Goal: Task Accomplishment & Management: Use online tool/utility

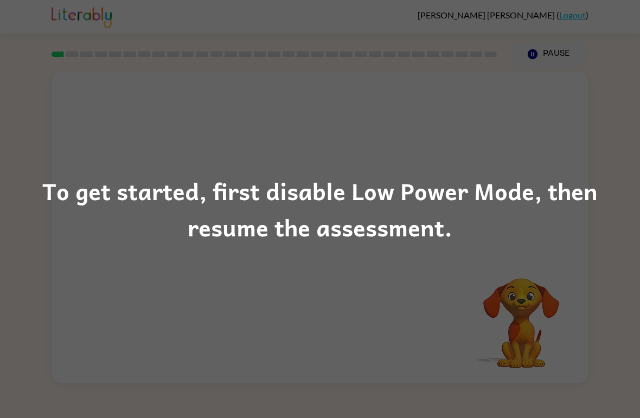
click at [531, 196] on div "To get started, first disable Low Power Mode, then resume the assessment." at bounding box center [320, 209] width 640 height 74
click at [414, 225] on div "To get started, first disable Low Power Mode, then resume the assessment." at bounding box center [320, 209] width 640 height 74
click at [412, 190] on div "To get started, first disable Low Power Mode, then resume the assessment." at bounding box center [320, 209] width 640 height 74
click at [607, 190] on div "To get started, first disable Low Power Mode, then resume the assessment." at bounding box center [320, 209] width 640 height 74
click at [606, 189] on div "To get started, first disable Low Power Mode, then resume the assessment." at bounding box center [320, 209] width 640 height 74
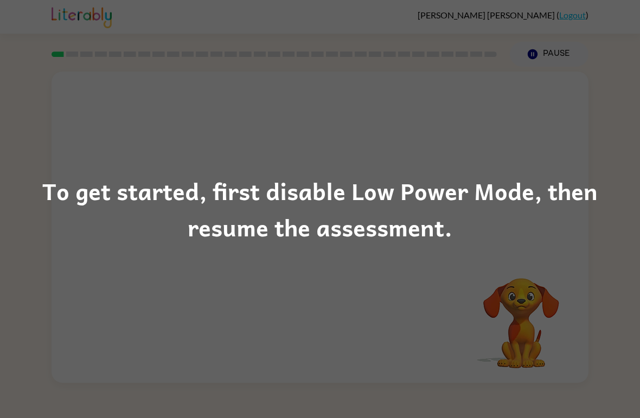
click at [547, 208] on div "To get started, first disable Low Power Mode, then resume the assessment." at bounding box center [320, 209] width 640 height 74
click at [535, 181] on div "To get started, first disable Low Power Mode, then resume the assessment." at bounding box center [320, 209] width 640 height 74
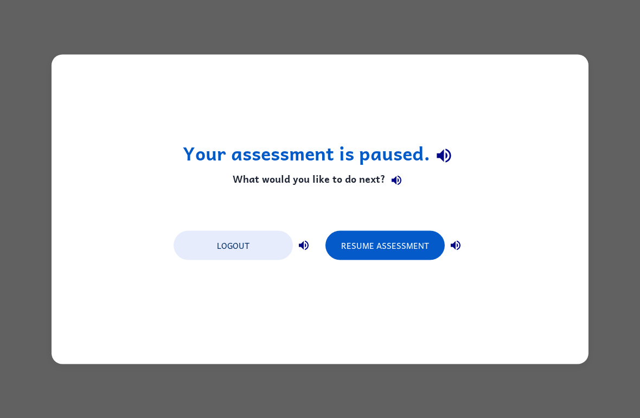
click at [401, 245] on button "Resume Assessment" at bounding box center [384, 244] width 119 height 29
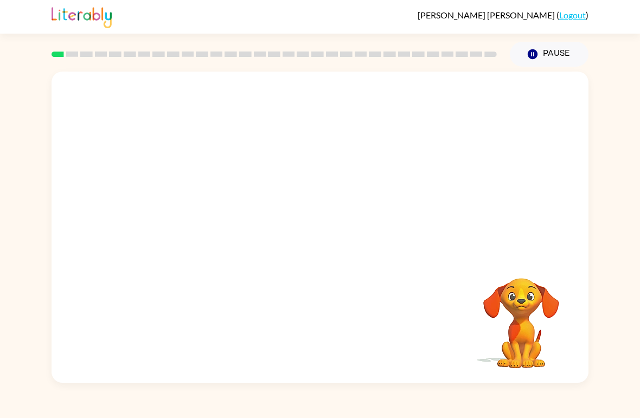
click at [8, 224] on div "Your browser must support playing .mp4 files to use Literably. Please try using…" at bounding box center [320, 225] width 640 height 316
click at [337, 236] on div at bounding box center [319, 233] width 69 height 40
click at [333, 233] on div at bounding box center [319, 233] width 69 height 40
click at [319, 225] on div at bounding box center [319, 233] width 69 height 40
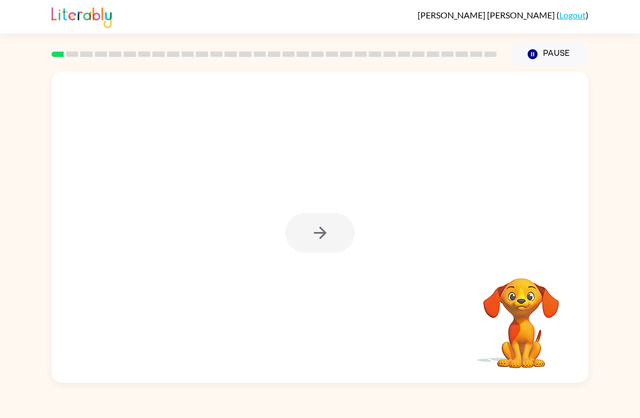
click at [318, 237] on div at bounding box center [319, 233] width 69 height 40
click at [328, 245] on button "button" at bounding box center [319, 233] width 69 height 40
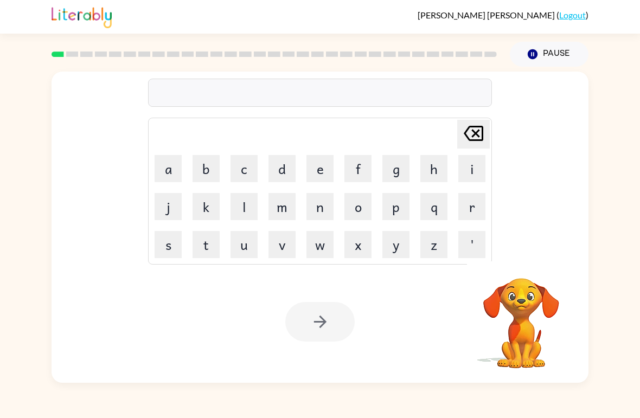
click at [283, 169] on button "d" at bounding box center [281, 168] width 27 height 27
click at [350, 204] on button "o" at bounding box center [357, 206] width 27 height 27
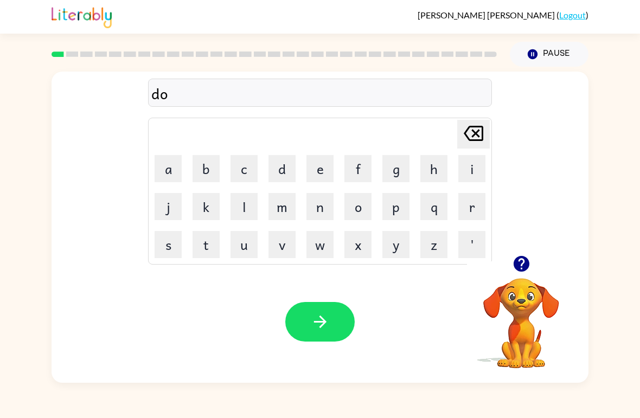
click at [470, 203] on button "r" at bounding box center [471, 206] width 27 height 27
click at [282, 174] on button "d" at bounding box center [281, 168] width 27 height 27
click at [318, 166] on button "e" at bounding box center [319, 168] width 27 height 27
click at [467, 205] on button "r" at bounding box center [471, 206] width 27 height 27
click at [320, 316] on icon "button" at bounding box center [320, 321] width 19 height 19
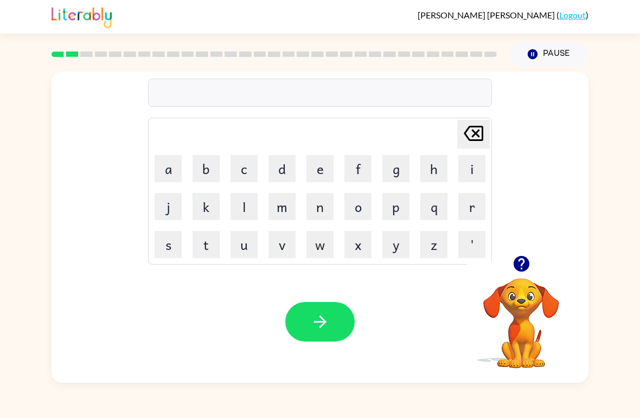
click at [405, 176] on button "g" at bounding box center [395, 168] width 27 height 27
click at [470, 206] on button "r" at bounding box center [471, 206] width 27 height 27
click at [358, 214] on button "o" at bounding box center [357, 206] width 27 height 27
click at [256, 240] on button "u" at bounding box center [243, 244] width 27 height 27
click at [331, 216] on button "n" at bounding box center [319, 206] width 27 height 27
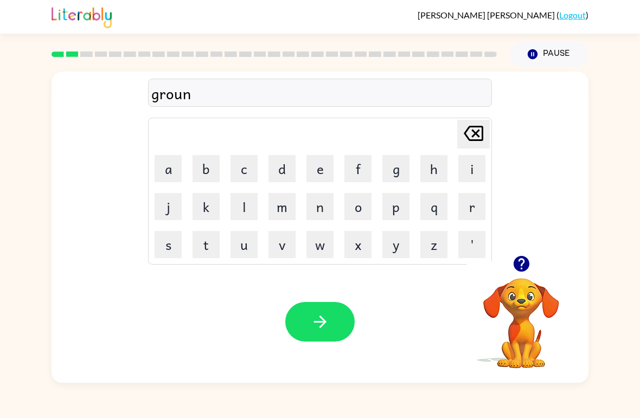
click at [294, 170] on button "d" at bounding box center [281, 168] width 27 height 27
click at [325, 341] on button "button" at bounding box center [319, 322] width 69 height 40
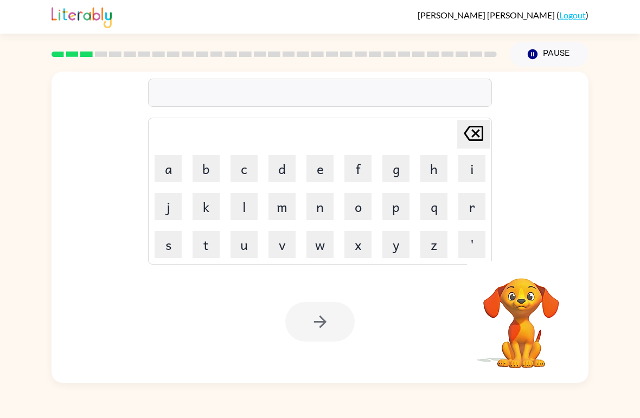
click at [289, 208] on button "m" at bounding box center [281, 206] width 27 height 27
click at [174, 190] on td "j" at bounding box center [168, 206] width 37 height 37
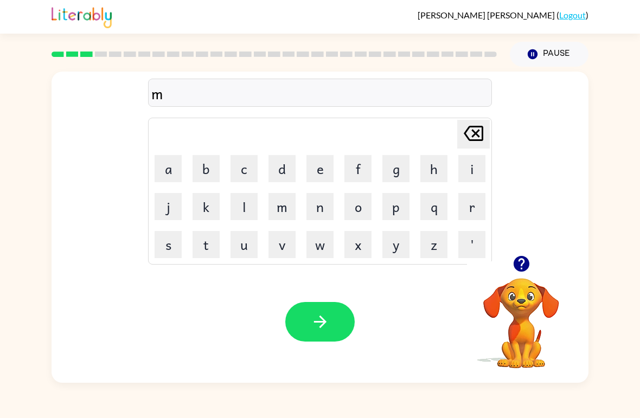
click at [168, 167] on button "a" at bounding box center [168, 168] width 27 height 27
click at [394, 166] on button "g" at bounding box center [395, 168] width 27 height 27
click at [458, 165] on button "i" at bounding box center [471, 168] width 27 height 27
click at [323, 204] on button "n" at bounding box center [319, 206] width 27 height 27
click at [322, 165] on button "e" at bounding box center [319, 168] width 27 height 27
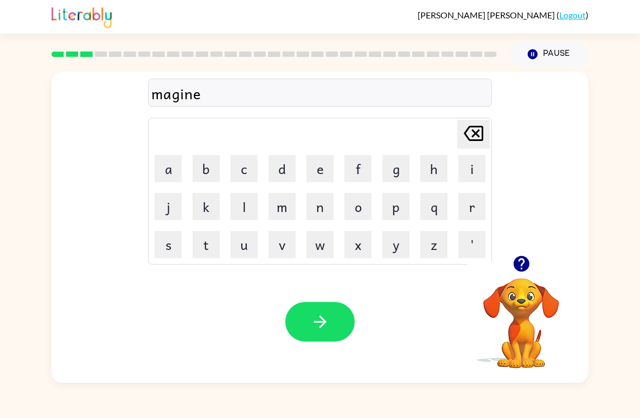
click at [313, 321] on icon "button" at bounding box center [320, 321] width 19 height 19
click at [213, 246] on button "t" at bounding box center [206, 244] width 27 height 27
click at [475, 202] on button "r" at bounding box center [471, 206] width 27 height 27
click at [173, 172] on button "a" at bounding box center [168, 168] width 27 height 27
click at [467, 156] on button "i" at bounding box center [471, 168] width 27 height 27
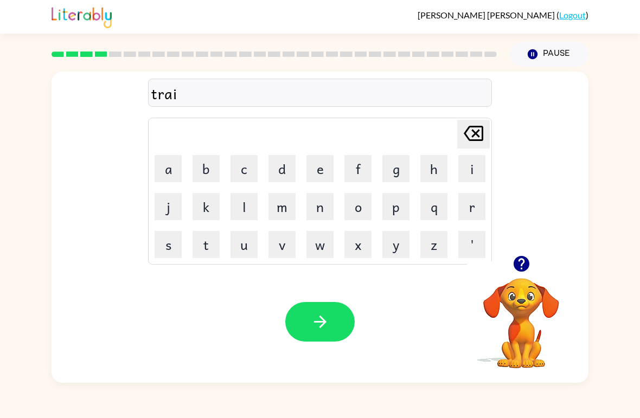
click at [325, 207] on button "n" at bounding box center [319, 206] width 27 height 27
click at [321, 329] on icon "button" at bounding box center [320, 321] width 19 height 19
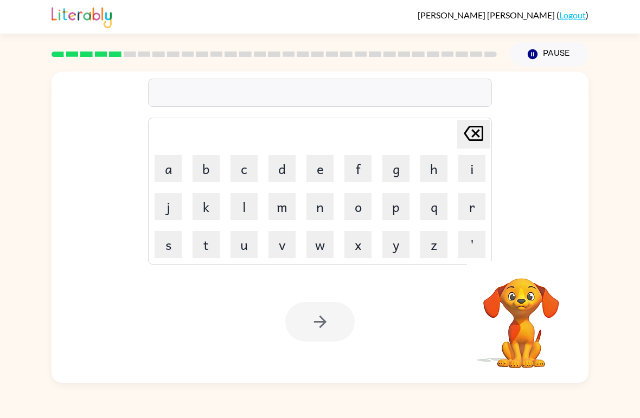
click at [284, 165] on button "d" at bounding box center [281, 168] width 27 height 27
click at [352, 170] on button "f" at bounding box center [357, 168] width 27 height 27
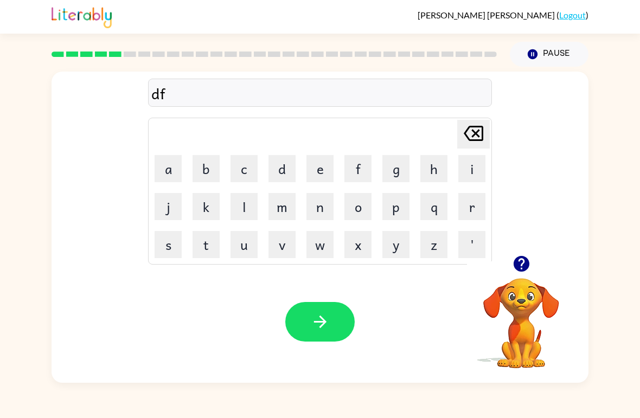
click at [467, 137] on icon at bounding box center [474, 133] width 20 height 15
click at [322, 168] on button "e" at bounding box center [319, 168] width 27 height 27
click at [361, 168] on button "f" at bounding box center [357, 168] width 27 height 27
click at [168, 172] on button "a" at bounding box center [168, 168] width 27 height 27
click at [320, 208] on button "n" at bounding box center [319, 206] width 27 height 27
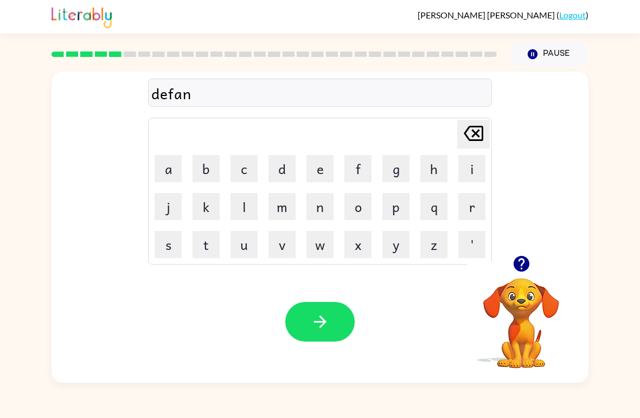
click at [243, 165] on button "c" at bounding box center [243, 168] width 27 height 27
click at [471, 168] on button "i" at bounding box center [471, 168] width 27 height 27
click at [275, 248] on button "v" at bounding box center [281, 244] width 27 height 27
click at [321, 171] on button "e" at bounding box center [319, 168] width 27 height 27
click at [292, 328] on button "button" at bounding box center [319, 322] width 69 height 40
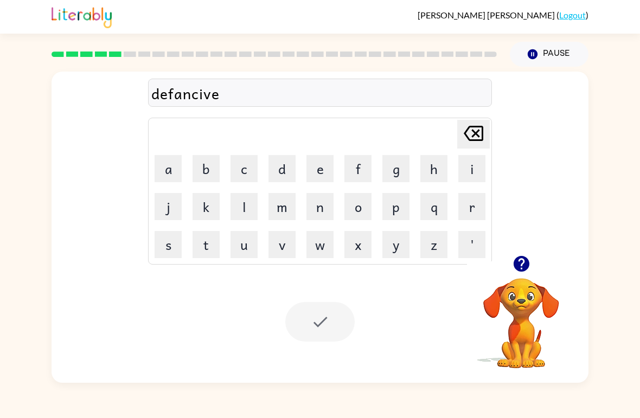
click at [315, 318] on div at bounding box center [319, 322] width 69 height 40
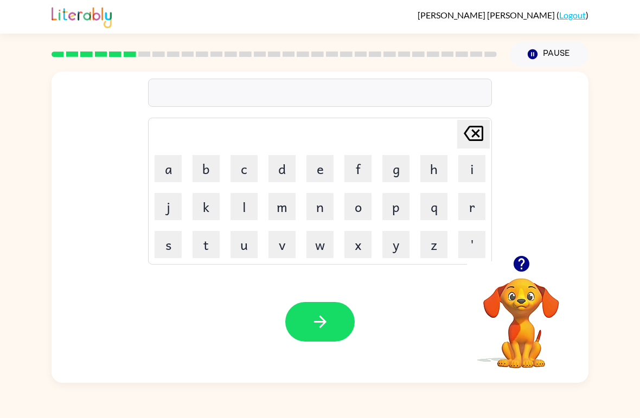
click at [280, 246] on button "v" at bounding box center [281, 244] width 27 height 27
click at [176, 172] on button "a" at bounding box center [168, 168] width 27 height 27
click at [248, 169] on button "c" at bounding box center [243, 168] width 27 height 27
click at [176, 166] on button "a" at bounding box center [168, 168] width 27 height 27
click at [219, 241] on button "t" at bounding box center [206, 244] width 27 height 27
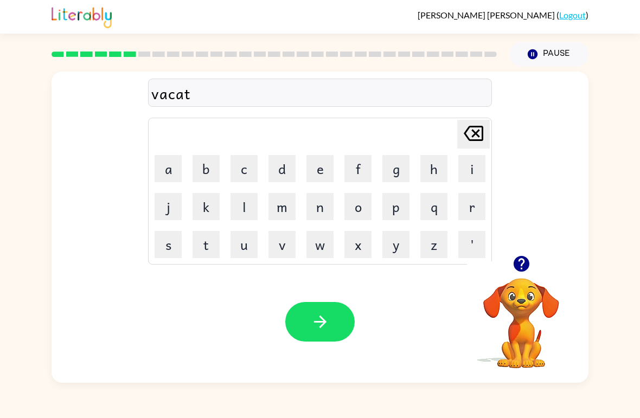
click at [471, 161] on button "i" at bounding box center [471, 168] width 27 height 27
click at [357, 199] on button "o" at bounding box center [357, 206] width 27 height 27
click at [319, 208] on button "n" at bounding box center [319, 206] width 27 height 27
click at [317, 318] on icon "button" at bounding box center [320, 321] width 19 height 19
click at [403, 202] on button "p" at bounding box center [395, 206] width 27 height 27
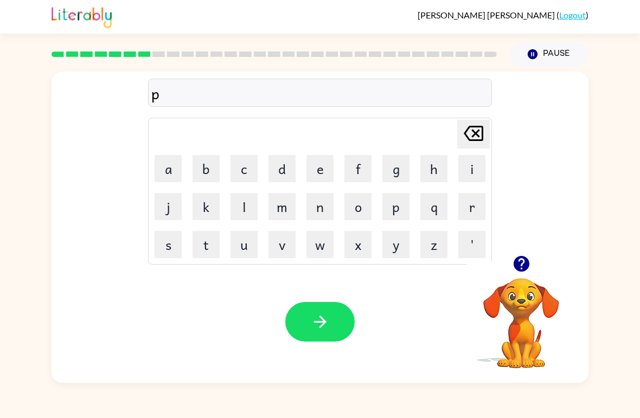
click at [354, 209] on button "o" at bounding box center [357, 206] width 27 height 27
click at [204, 258] on button "t" at bounding box center [206, 244] width 27 height 27
click at [325, 165] on button "e" at bounding box center [319, 168] width 27 height 27
click at [242, 219] on button "l" at bounding box center [243, 206] width 27 height 27
click at [325, 335] on button "button" at bounding box center [319, 322] width 69 height 40
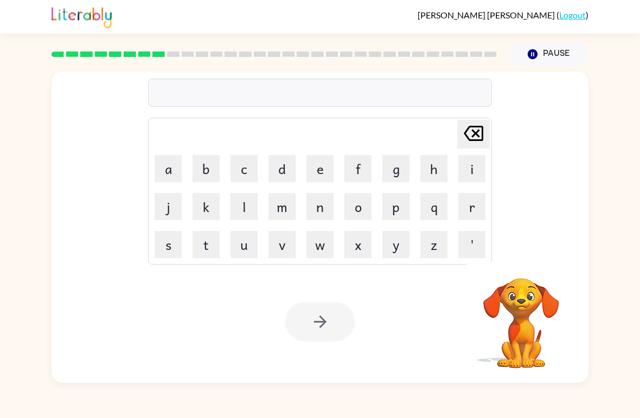
click at [280, 214] on button "m" at bounding box center [281, 206] width 27 height 27
click at [475, 171] on button "i" at bounding box center [471, 168] width 27 height 27
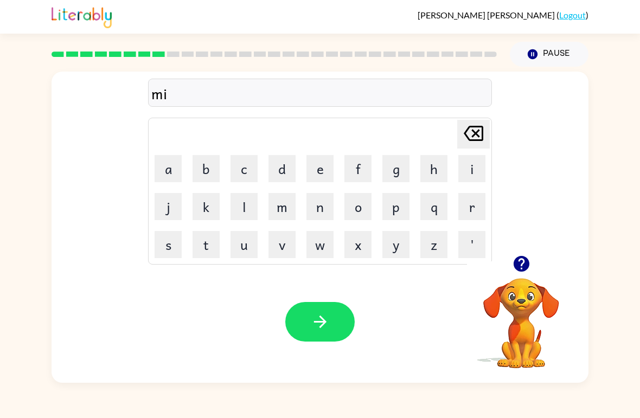
click at [467, 204] on button "r" at bounding box center [471, 206] width 27 height 27
click at [170, 167] on button "a" at bounding box center [168, 168] width 27 height 27
click at [251, 170] on button "c" at bounding box center [243, 168] width 27 height 27
click at [252, 208] on button "l" at bounding box center [243, 206] width 27 height 27
click at [326, 166] on button "e" at bounding box center [319, 168] width 27 height 27
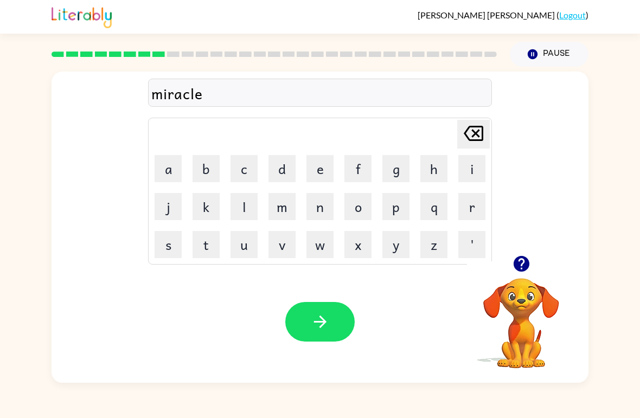
click at [323, 333] on button "button" at bounding box center [319, 322] width 69 height 40
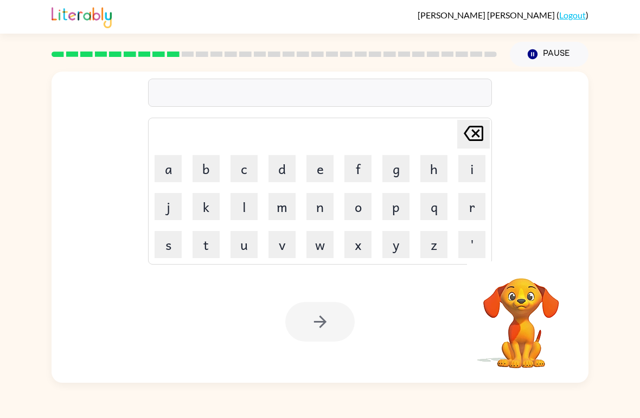
click at [285, 208] on button "m" at bounding box center [281, 206] width 27 height 27
click at [480, 171] on button "i" at bounding box center [471, 168] width 27 height 27
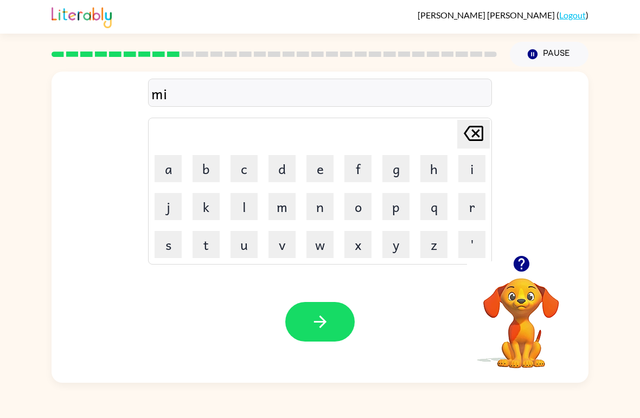
click at [327, 205] on button "n" at bounding box center [319, 206] width 27 height 27
click at [291, 209] on button "m" at bounding box center [281, 206] width 27 height 27
click at [370, 205] on button "o" at bounding box center [357, 206] width 27 height 27
click at [476, 196] on button "r" at bounding box center [471, 206] width 27 height 27
click at [321, 213] on button "n" at bounding box center [319, 206] width 27 height 27
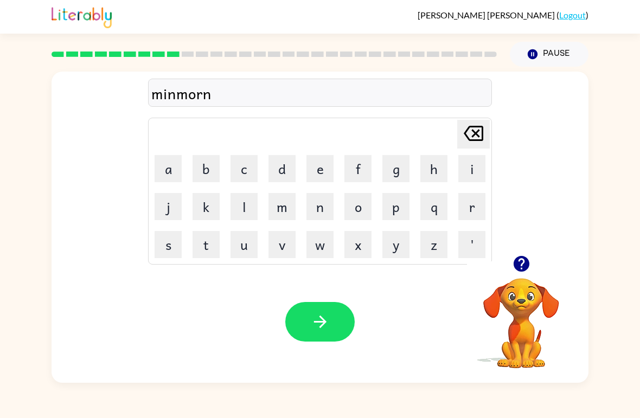
click at [474, 165] on button "i" at bounding box center [471, 168] width 27 height 27
click at [402, 177] on button "g" at bounding box center [395, 168] width 27 height 27
click at [302, 323] on button "button" at bounding box center [319, 322] width 69 height 40
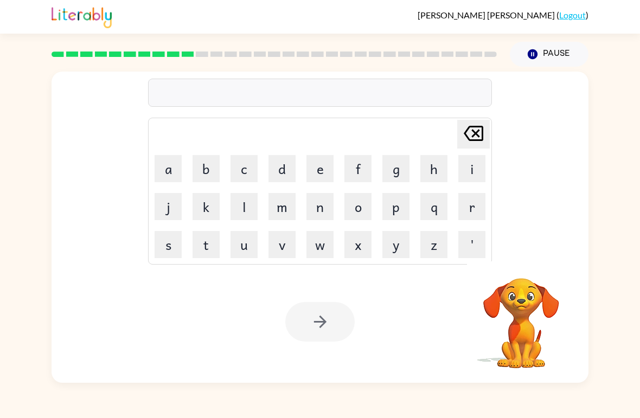
click at [290, 166] on button "d" at bounding box center [281, 168] width 27 height 27
click at [479, 168] on button "i" at bounding box center [471, 168] width 27 height 27
click at [172, 248] on button "s" at bounding box center [168, 244] width 27 height 27
click at [210, 247] on button "t" at bounding box center [206, 244] width 27 height 27
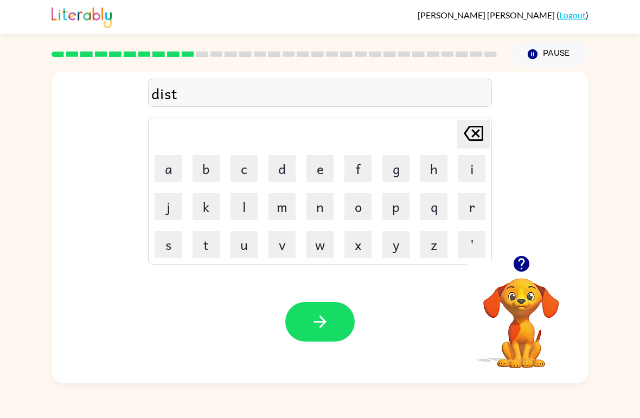
click at [485, 216] on button "r" at bounding box center [471, 206] width 27 height 27
click at [368, 213] on button "o" at bounding box center [357, 206] width 27 height 27
click at [172, 253] on button "s" at bounding box center [168, 244] width 27 height 27
click at [199, 256] on button "t" at bounding box center [206, 244] width 27 height 27
click at [330, 299] on div "Your browser must support playing .mp4 files to use Literably. Please try using…" at bounding box center [320, 322] width 537 height 122
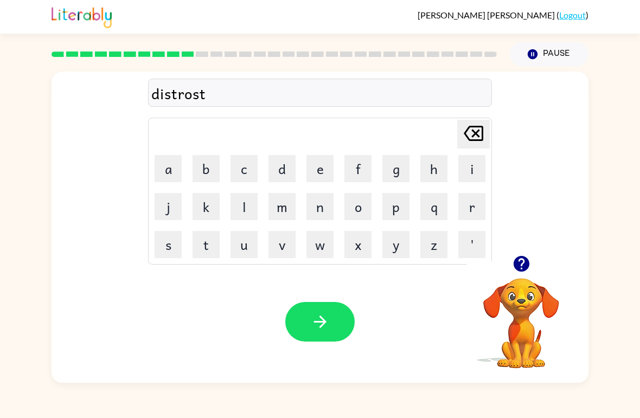
click at [318, 325] on icon "button" at bounding box center [320, 321] width 19 height 19
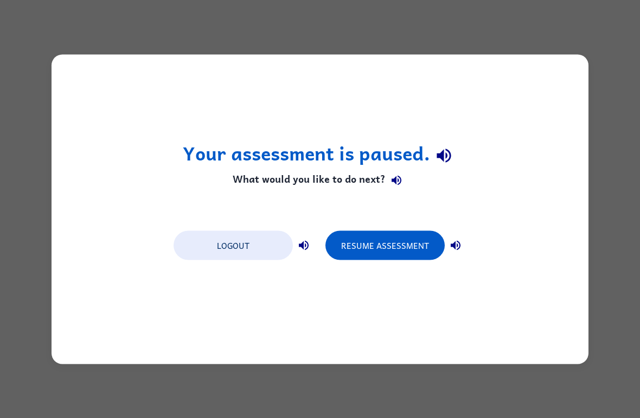
click at [386, 242] on button "Resume Assessment" at bounding box center [384, 244] width 119 height 29
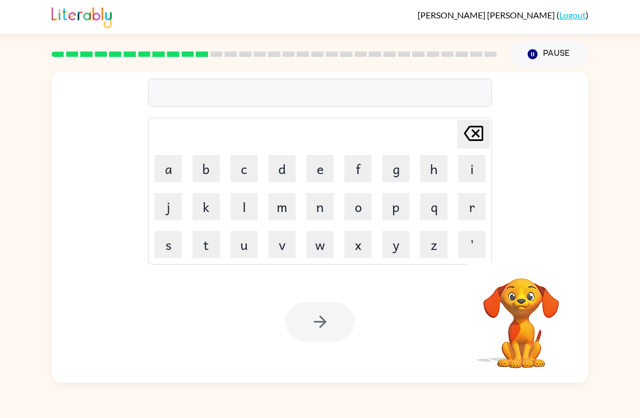
click at [474, 203] on button "r" at bounding box center [471, 206] width 27 height 27
click at [358, 212] on button "o" at bounding box center [357, 206] width 27 height 27
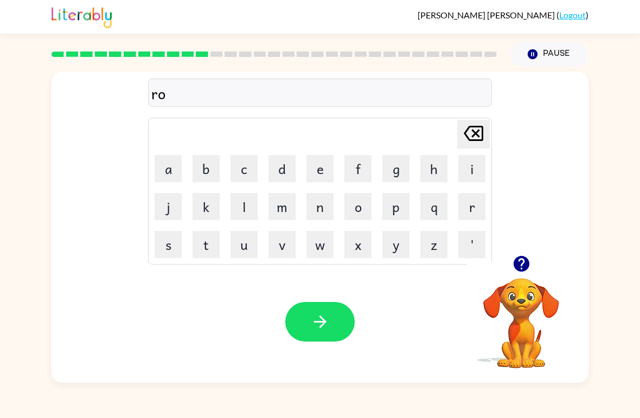
click at [165, 163] on button "a" at bounding box center [168, 168] width 27 height 27
click at [203, 251] on button "t" at bounding box center [206, 244] width 27 height 27
click at [321, 328] on icon "button" at bounding box center [320, 321] width 19 height 19
click at [348, 202] on button "o" at bounding box center [357, 206] width 27 height 27
click at [251, 176] on button "c" at bounding box center [243, 168] width 27 height 27
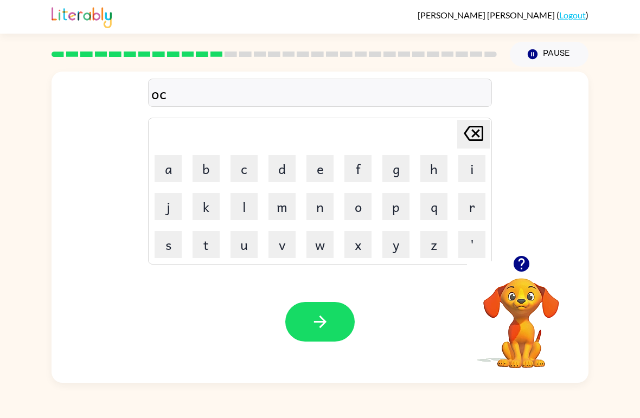
click at [470, 201] on button "r" at bounding box center [471, 206] width 27 height 27
click at [176, 177] on button "a" at bounding box center [168, 168] width 27 height 27
click at [201, 236] on button "t" at bounding box center [206, 244] width 27 height 27
click at [320, 159] on button "e" at bounding box center [319, 168] width 27 height 27
click at [312, 318] on icon "button" at bounding box center [320, 321] width 19 height 19
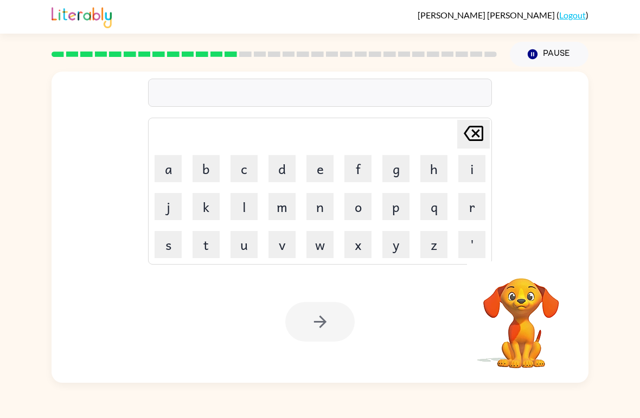
click at [285, 213] on button "m" at bounding box center [281, 206] width 27 height 27
click at [173, 165] on button "a" at bounding box center [168, 168] width 27 height 27
click at [395, 163] on button "g" at bounding box center [395, 168] width 27 height 27
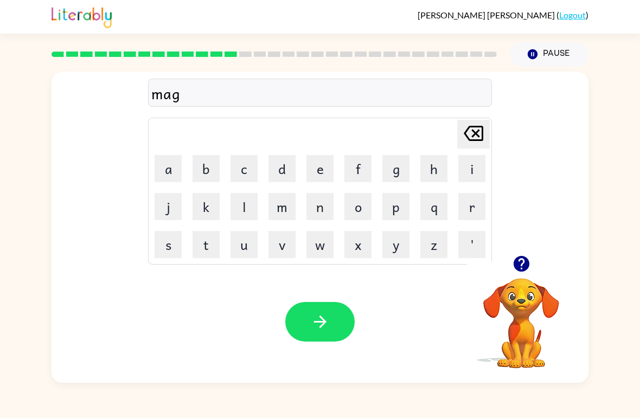
click at [321, 211] on button "n" at bounding box center [319, 206] width 27 height 27
click at [322, 174] on button "e" at bounding box center [319, 168] width 27 height 27
click at [180, 234] on button "s" at bounding box center [168, 244] width 27 height 27
click at [321, 341] on button "button" at bounding box center [319, 322] width 69 height 40
click at [509, 267] on button "button" at bounding box center [522, 264] width 28 height 28
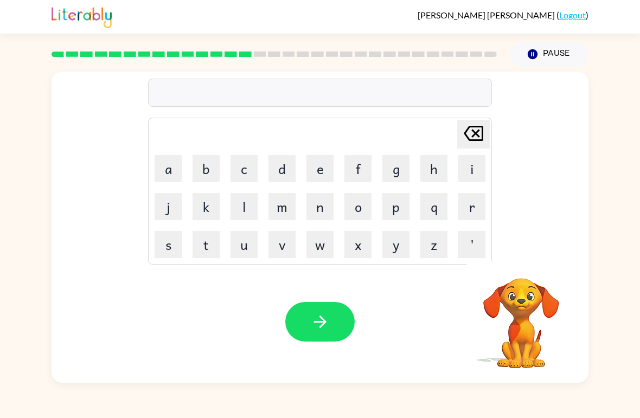
click at [207, 181] on button "b" at bounding box center [206, 168] width 27 height 27
click at [361, 199] on button "o" at bounding box center [357, 206] width 27 height 27
click at [174, 164] on button "a" at bounding box center [168, 168] width 27 height 27
click at [319, 207] on button "n" at bounding box center [319, 206] width 27 height 27
click at [313, 165] on button "e" at bounding box center [319, 168] width 27 height 27
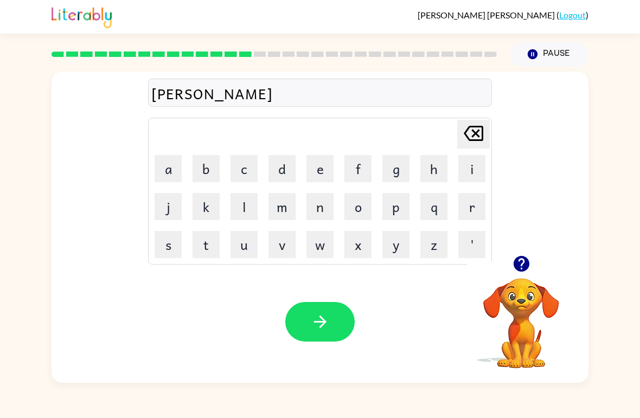
click at [168, 240] on button "s" at bounding box center [168, 244] width 27 height 27
click at [318, 316] on icon "button" at bounding box center [320, 321] width 19 height 19
click at [173, 239] on button "s" at bounding box center [168, 244] width 27 height 27
click at [362, 204] on button "o" at bounding box center [357, 206] width 27 height 27
click at [527, 266] on icon "button" at bounding box center [521, 264] width 16 height 16
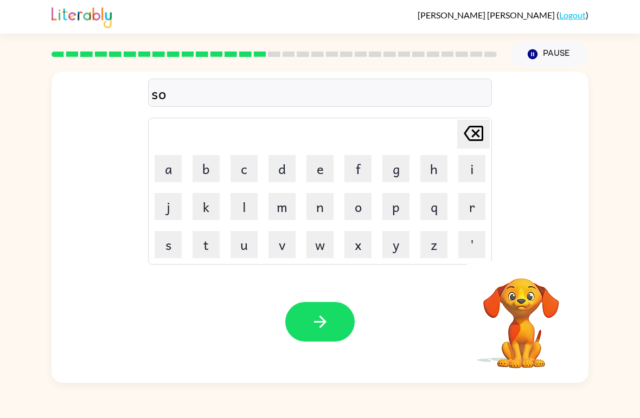
click at [474, 205] on button "r" at bounding box center [471, 206] width 27 height 27
click at [323, 163] on button "e" at bounding box center [319, 168] width 27 height 27
click at [476, 133] on icon at bounding box center [474, 133] width 20 height 15
click at [284, 207] on button "m" at bounding box center [281, 206] width 27 height 27
click at [315, 165] on button "e" at bounding box center [319, 168] width 27 height 27
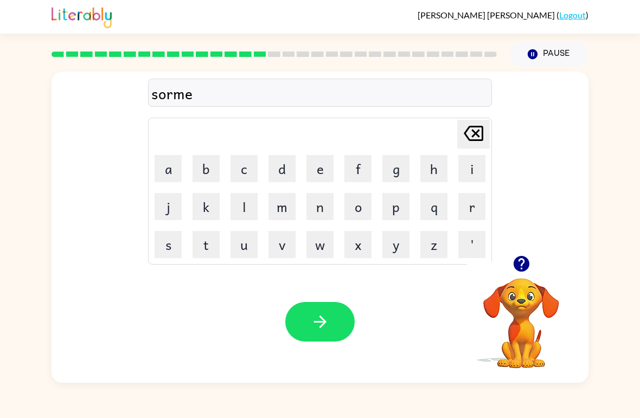
click at [307, 303] on button "button" at bounding box center [319, 322] width 69 height 40
click at [523, 267] on icon "button" at bounding box center [521, 264] width 16 height 16
click at [469, 197] on button "r" at bounding box center [471, 206] width 27 height 27
click at [166, 175] on button "a" at bounding box center [168, 168] width 27 height 27
click at [320, 207] on button "n" at bounding box center [319, 206] width 27 height 27
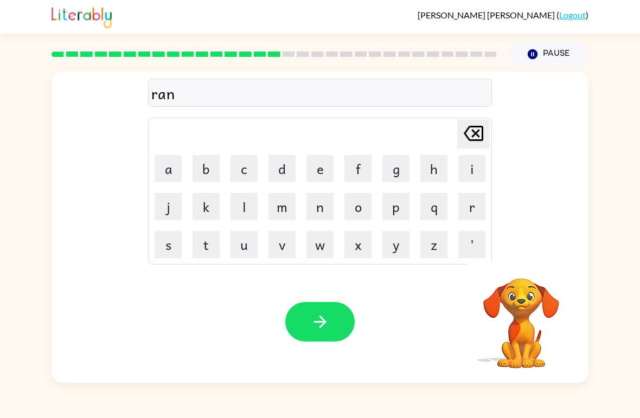
click at [471, 133] on icon "Delete Delete last character input" at bounding box center [473, 133] width 26 height 26
click at [285, 204] on button "m" at bounding box center [281, 206] width 27 height 27
click at [326, 170] on button "e" at bounding box center [319, 168] width 27 height 27
click at [514, 274] on button "button" at bounding box center [522, 264] width 28 height 28
click at [328, 305] on button "button" at bounding box center [319, 322] width 69 height 40
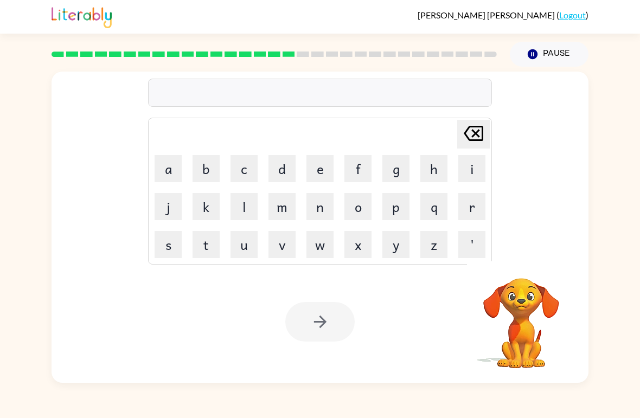
click at [204, 168] on button "b" at bounding box center [206, 168] width 27 height 27
click at [477, 199] on button "r" at bounding box center [471, 206] width 27 height 27
click at [475, 173] on button "i" at bounding box center [471, 168] width 27 height 27
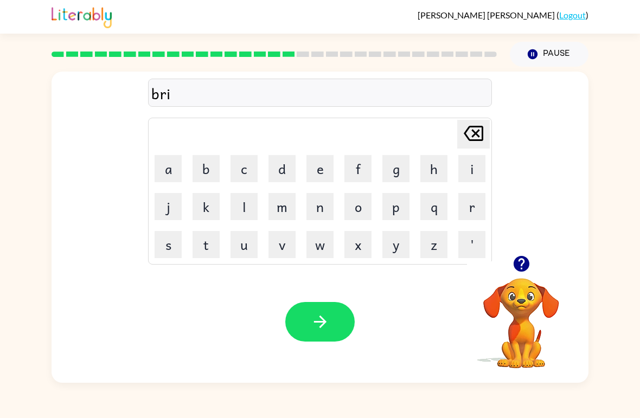
click at [289, 207] on button "m" at bounding box center [281, 206] width 27 height 27
click at [473, 165] on button "i" at bounding box center [471, 168] width 27 height 27
click at [522, 276] on button "button" at bounding box center [522, 264] width 28 height 28
click at [319, 208] on button "n" at bounding box center [319, 206] width 27 height 27
click at [395, 163] on button "g" at bounding box center [395, 168] width 27 height 27
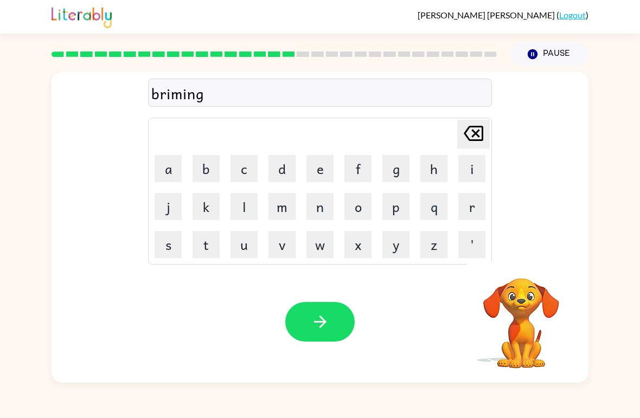
click at [318, 317] on icon "button" at bounding box center [320, 321] width 19 height 19
click at [511, 274] on button "button" at bounding box center [522, 264] width 28 height 28
click at [479, 212] on button "r" at bounding box center [471, 206] width 27 height 27
click at [479, 161] on button "i" at bounding box center [471, 168] width 27 height 27
click at [172, 246] on button "s" at bounding box center [168, 244] width 27 height 27
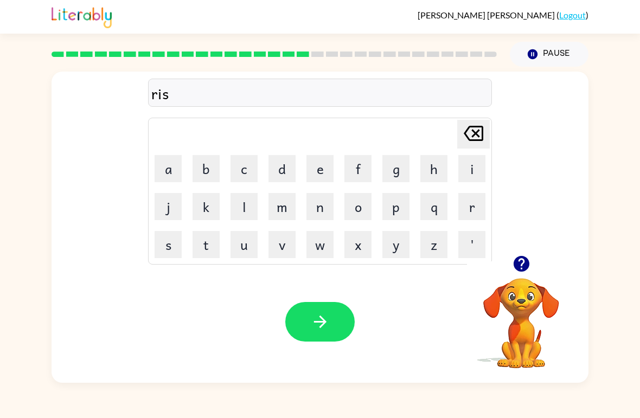
click at [458, 172] on button "i" at bounding box center [471, 168] width 27 height 27
click at [309, 174] on button "e" at bounding box center [319, 168] width 27 height 27
click at [168, 247] on button "s" at bounding box center [168, 244] width 27 height 27
click at [201, 248] on button "t" at bounding box center [206, 244] width 27 height 27
click at [319, 316] on icon "button" at bounding box center [320, 321] width 19 height 19
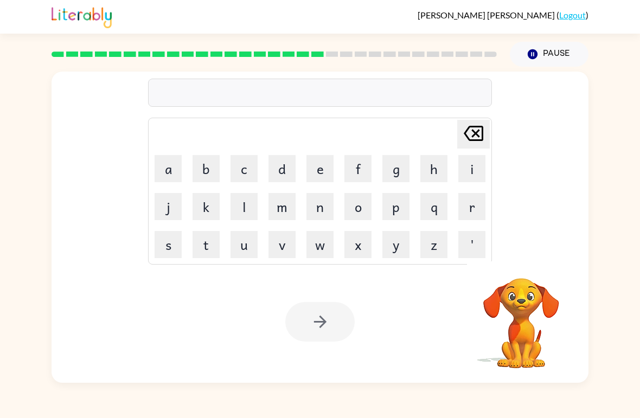
click at [172, 161] on button "a" at bounding box center [168, 168] width 27 height 27
click at [475, 202] on button "r" at bounding box center [471, 206] width 27 height 27
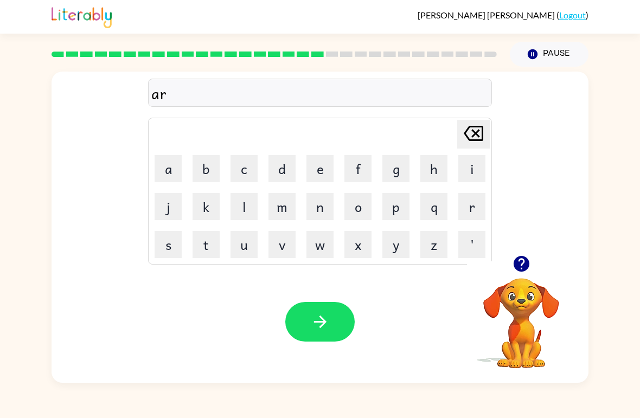
click at [531, 269] on button "button" at bounding box center [522, 264] width 28 height 28
click at [197, 246] on button "t" at bounding box center [206, 244] width 27 height 27
click at [527, 270] on video "Your browser must support playing .mp4 files to use Literably. Please try using…" at bounding box center [521, 315] width 108 height 108
click at [525, 292] on video "Your browser must support playing .mp4 files to use Literably. Please try using…" at bounding box center [521, 315] width 108 height 108
click at [527, 259] on icon "button" at bounding box center [521, 264] width 16 height 16
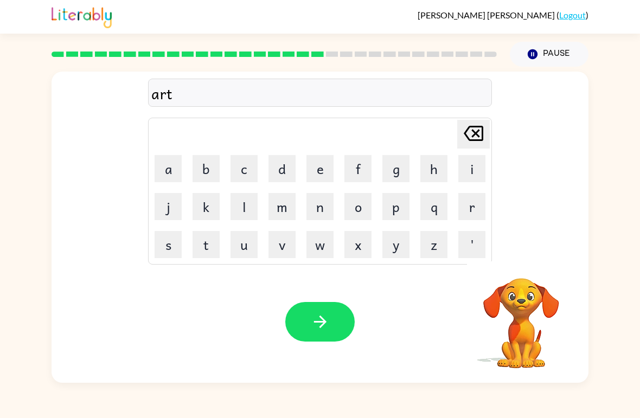
click at [238, 246] on button "u" at bounding box center [243, 244] width 27 height 27
click at [159, 207] on button "j" at bounding box center [168, 206] width 27 height 27
click at [479, 133] on icon "Delete Delete last character input" at bounding box center [473, 133] width 26 height 26
click at [166, 170] on button "a" at bounding box center [168, 168] width 27 height 27
click at [467, 161] on button "i" at bounding box center [471, 168] width 27 height 27
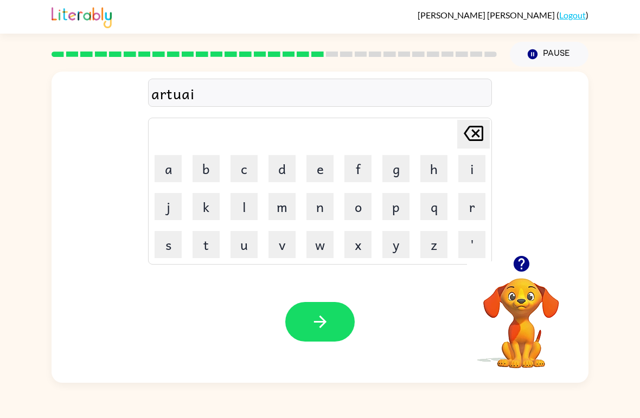
click at [210, 236] on button "t" at bounding box center [206, 244] width 27 height 27
click at [324, 167] on button "e" at bounding box center [319, 168] width 27 height 27
click at [520, 278] on button "button" at bounding box center [522, 264] width 28 height 28
click at [332, 318] on button "button" at bounding box center [319, 322] width 69 height 40
click at [368, 168] on button "f" at bounding box center [357, 168] width 27 height 27
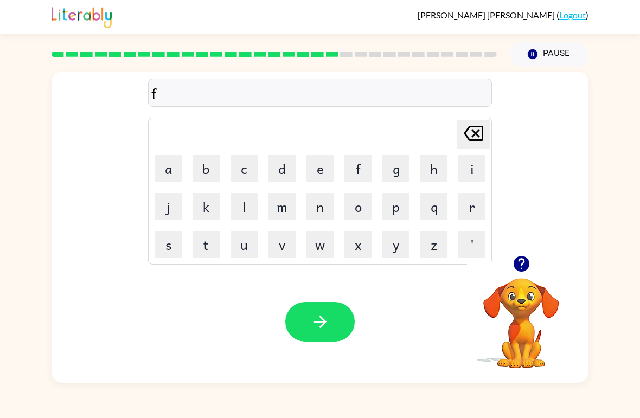
click at [173, 171] on button "a" at bounding box center [168, 168] width 27 height 27
click at [244, 203] on button "l" at bounding box center [243, 206] width 27 height 27
click at [354, 207] on button "o" at bounding box center [357, 206] width 27 height 27
click at [242, 243] on button "u" at bounding box center [243, 244] width 27 height 27
click at [512, 265] on icon "button" at bounding box center [521, 263] width 19 height 19
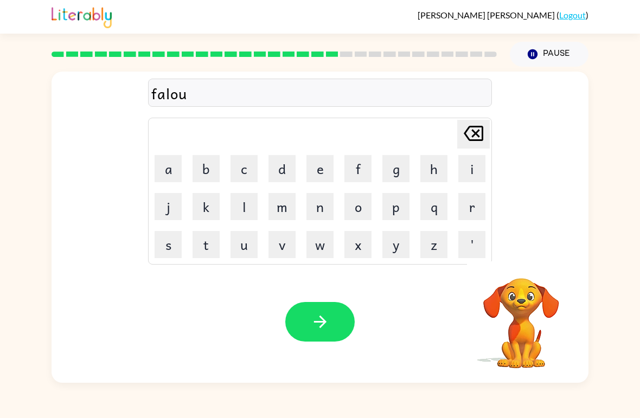
click at [205, 251] on button "t" at bounding box center [206, 244] width 27 height 27
click at [325, 164] on button "e" at bounding box center [319, 168] width 27 height 27
click at [350, 332] on button "button" at bounding box center [319, 322] width 69 height 40
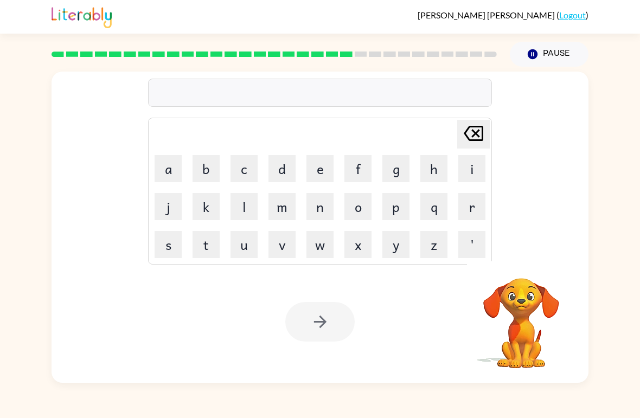
click at [166, 246] on button "s" at bounding box center [168, 244] width 27 height 27
click at [328, 170] on button "e" at bounding box center [319, 168] width 27 height 27
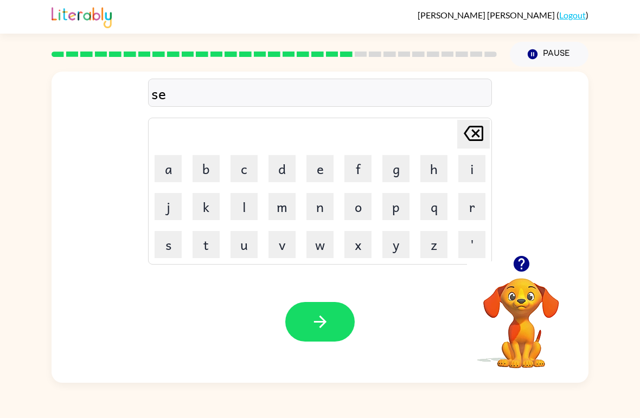
click at [324, 208] on button "n" at bounding box center [319, 206] width 27 height 27
click at [194, 242] on button "t" at bounding box center [206, 244] width 27 height 27
click at [395, 208] on button "p" at bounding box center [395, 206] width 27 height 27
click at [280, 161] on button "d" at bounding box center [281, 168] width 27 height 27
click at [331, 174] on button "e" at bounding box center [319, 168] width 27 height 27
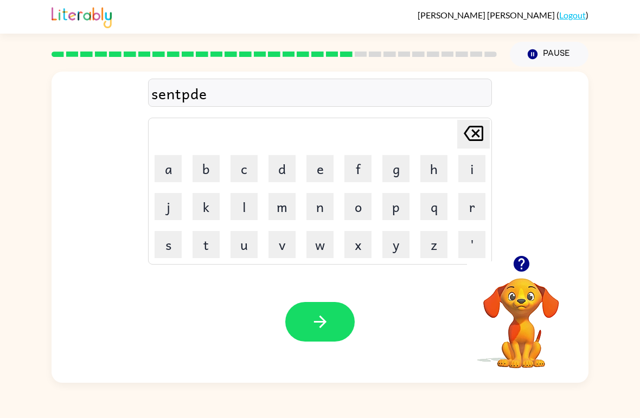
click at [307, 300] on div "Your browser must support playing .mp4 files to use Literably. Please try using…" at bounding box center [320, 322] width 537 height 122
click at [310, 304] on button "button" at bounding box center [319, 322] width 69 height 40
click at [310, 304] on div at bounding box center [319, 322] width 69 height 40
click at [170, 246] on button "s" at bounding box center [168, 244] width 27 height 27
click at [244, 249] on button "u" at bounding box center [243, 244] width 27 height 27
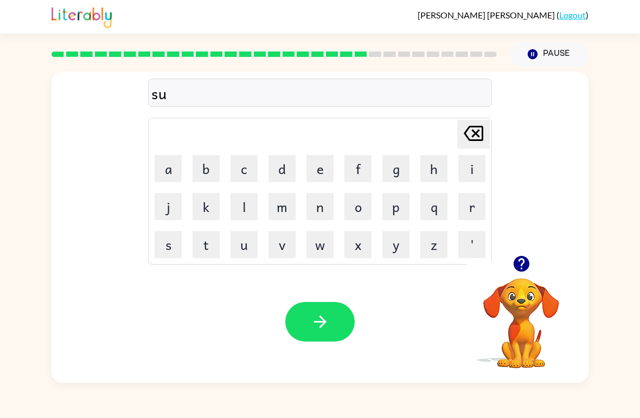
click at [636, 58] on div "Emilia Zermeo-Lozano ( Logout ) Pause Pause su Delete Delete last character inp…" at bounding box center [320, 209] width 640 height 418
click at [171, 265] on div "Your browser must support playing .mp4 files to use Literably. Please try using…" at bounding box center [320, 322] width 537 height 122
click at [174, 243] on button "s" at bounding box center [168, 244] width 27 height 27
click at [209, 247] on button "t" at bounding box center [206, 244] width 27 height 27
click at [176, 167] on button "a" at bounding box center [168, 168] width 27 height 27
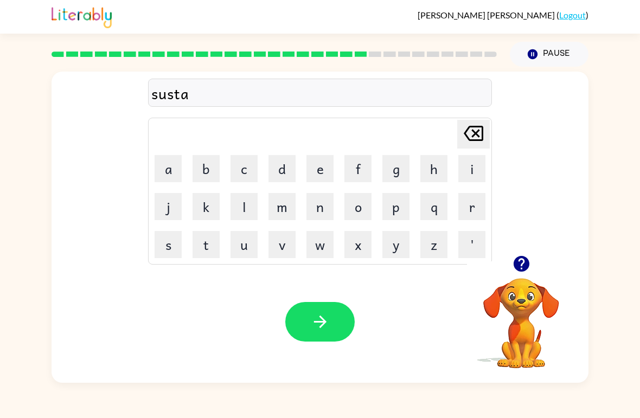
click at [248, 244] on button "u" at bounding box center [243, 244] width 27 height 27
click at [483, 145] on icon "Delete Delete last character input" at bounding box center [473, 133] width 26 height 26
click at [321, 203] on button "n" at bounding box center [319, 206] width 27 height 27
click at [326, 169] on button "e" at bounding box center [319, 168] width 27 height 27
click at [307, 309] on button "button" at bounding box center [319, 322] width 69 height 40
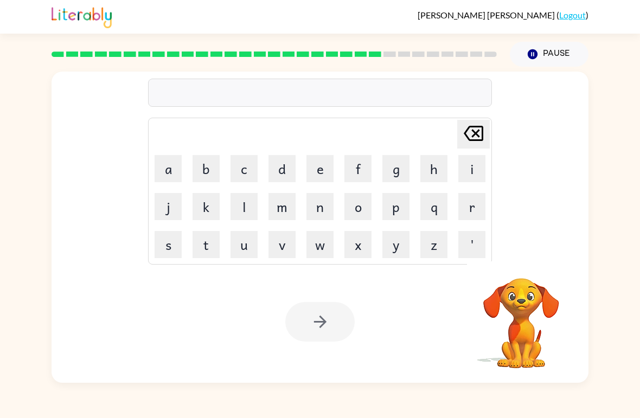
click at [363, 171] on button "f" at bounding box center [357, 168] width 27 height 27
click at [358, 208] on button "o" at bounding box center [357, 206] width 27 height 27
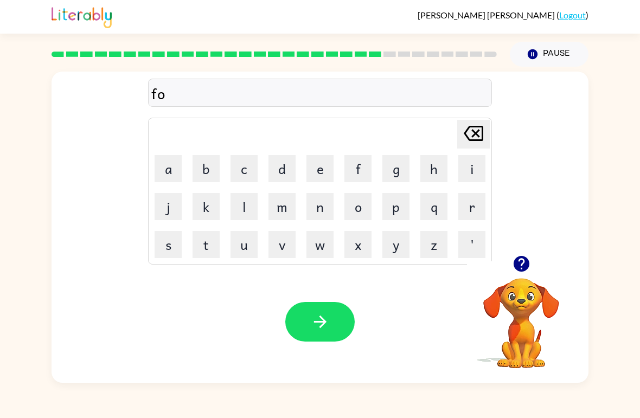
click at [472, 207] on button "r" at bounding box center [471, 206] width 27 height 27
click at [316, 250] on button "w" at bounding box center [319, 244] width 27 height 27
click at [353, 204] on button "o" at bounding box center [357, 206] width 27 height 27
click at [470, 207] on button "r" at bounding box center [471, 206] width 27 height 27
click at [213, 250] on button "t" at bounding box center [206, 244] width 27 height 27
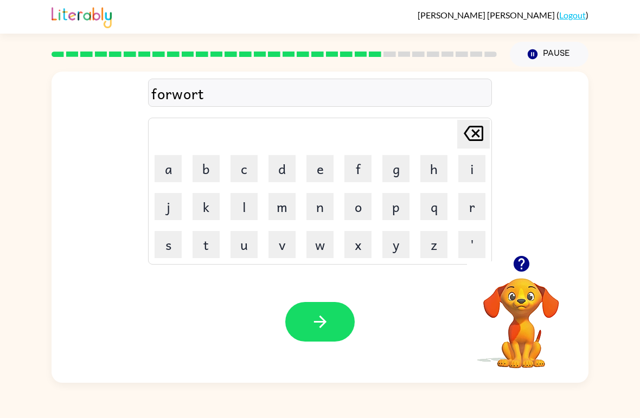
click at [323, 172] on button "e" at bounding box center [319, 168] width 27 height 27
click at [332, 339] on button "button" at bounding box center [319, 322] width 69 height 40
click at [525, 264] on icon "button" at bounding box center [521, 264] width 16 height 16
click at [469, 206] on button "r" at bounding box center [471, 206] width 27 height 27
click at [315, 162] on button "e" at bounding box center [319, 168] width 27 height 27
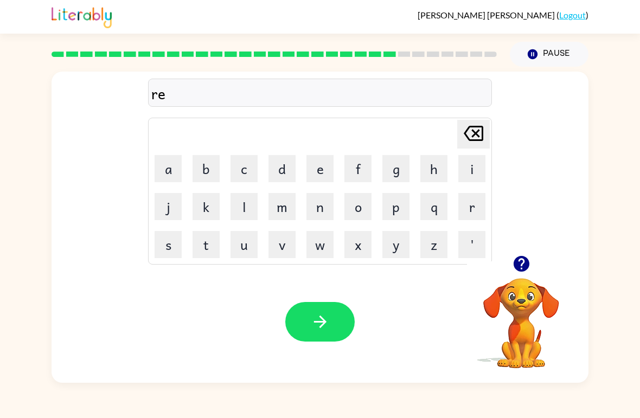
click at [248, 203] on button "l" at bounding box center [243, 206] width 27 height 27
click at [172, 163] on button "a" at bounding box center [168, 168] width 27 height 27
click at [207, 238] on button "t" at bounding box center [206, 244] width 27 height 27
click at [308, 159] on button "e" at bounding box center [319, 168] width 27 height 27
click at [523, 272] on icon "button" at bounding box center [521, 264] width 16 height 16
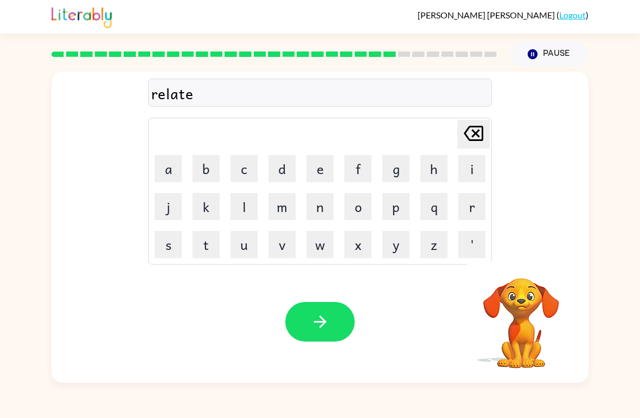
click at [209, 245] on button "t" at bounding box center [206, 244] width 27 height 27
click at [321, 170] on button "e" at bounding box center [319, 168] width 27 height 27
click at [289, 167] on button "d" at bounding box center [281, 168] width 27 height 27
click at [334, 317] on button "button" at bounding box center [319, 322] width 69 height 40
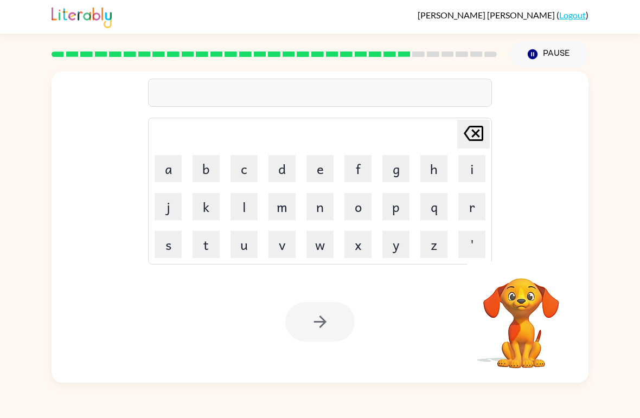
click at [397, 175] on button "g" at bounding box center [395, 168] width 27 height 27
click at [172, 169] on button "a" at bounding box center [168, 168] width 27 height 27
click at [210, 173] on button "b" at bounding box center [206, 168] width 27 height 27
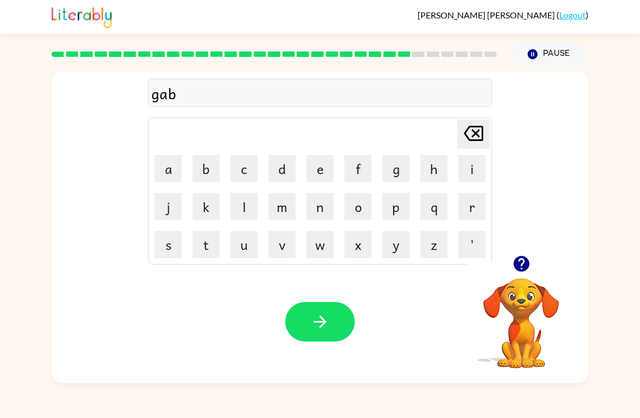
click at [248, 212] on button "l" at bounding box center [243, 206] width 27 height 27
click at [532, 268] on button "button" at bounding box center [522, 264] width 28 height 28
click at [322, 166] on button "e" at bounding box center [319, 168] width 27 height 27
click at [321, 208] on button "n" at bounding box center [319, 206] width 27 height 27
click at [328, 325] on icon "button" at bounding box center [320, 321] width 19 height 19
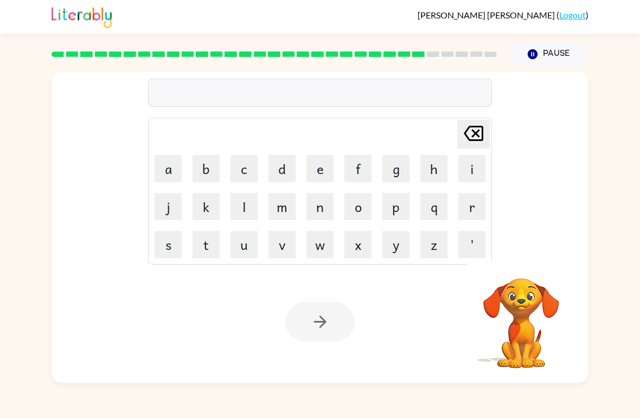
click at [238, 215] on button "l" at bounding box center [243, 206] width 27 height 27
click at [366, 206] on button "o" at bounding box center [357, 206] width 27 height 27
click at [279, 206] on button "m" at bounding box center [281, 206] width 27 height 27
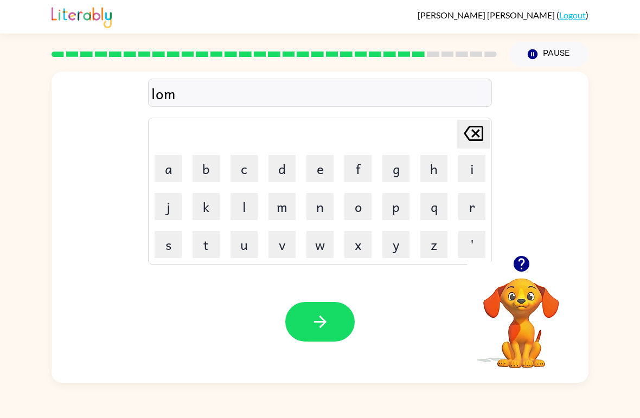
click at [208, 166] on button "b" at bounding box center [206, 168] width 27 height 27
click at [322, 165] on button "e" at bounding box center [319, 168] width 27 height 27
click at [467, 209] on button "r" at bounding box center [471, 206] width 27 height 27
click at [163, 206] on button "j" at bounding box center [168, 206] width 27 height 27
click at [167, 157] on button "a" at bounding box center [168, 168] width 27 height 27
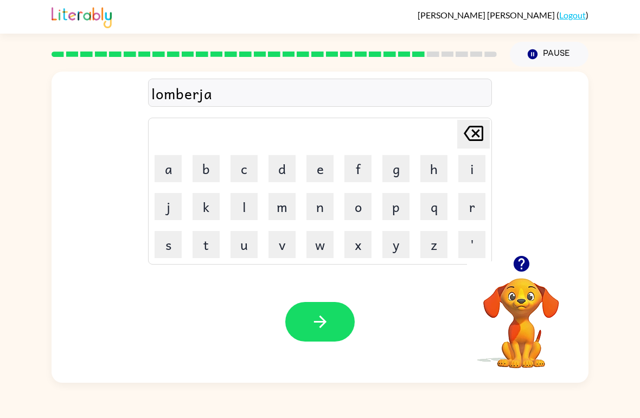
click at [242, 165] on button "c" at bounding box center [243, 168] width 27 height 27
click at [329, 329] on icon "button" at bounding box center [320, 321] width 19 height 19
click at [526, 274] on button "button" at bounding box center [522, 264] width 28 height 28
click at [399, 209] on button "p" at bounding box center [395, 206] width 27 height 27
click at [472, 165] on button "i" at bounding box center [471, 168] width 27 height 27
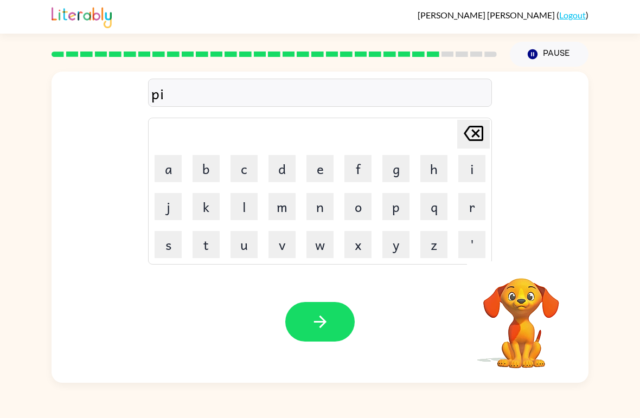
click at [471, 206] on button "r" at bounding box center [471, 206] width 27 height 27
click at [318, 169] on button "e" at bounding box center [319, 168] width 27 height 27
click at [171, 245] on button "s" at bounding box center [168, 244] width 27 height 27
click at [308, 336] on button "button" at bounding box center [319, 322] width 69 height 40
click at [523, 255] on icon "button" at bounding box center [521, 263] width 19 height 19
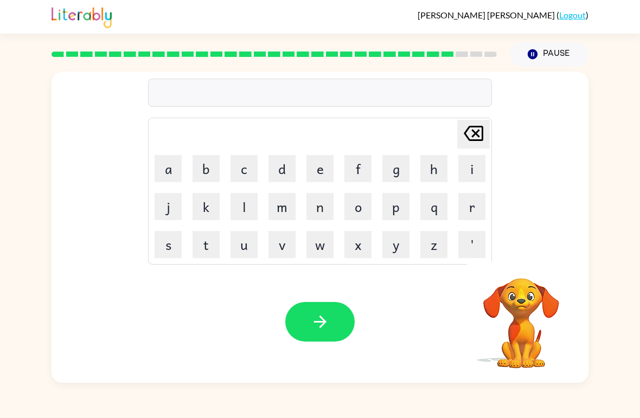
click at [360, 166] on button "f" at bounding box center [357, 168] width 27 height 27
click at [472, 172] on button "i" at bounding box center [471, 168] width 27 height 27
click at [333, 206] on button "n" at bounding box center [319, 206] width 27 height 27
click at [321, 171] on button "e" at bounding box center [319, 168] width 27 height 27
click at [304, 342] on button "button" at bounding box center [319, 322] width 69 height 40
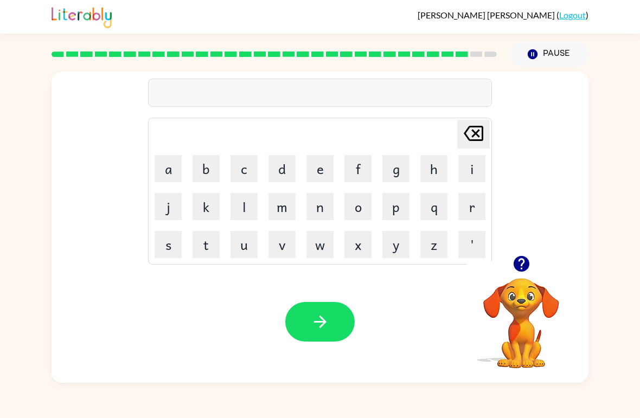
click at [172, 242] on button "s" at bounding box center [168, 244] width 27 height 27
click at [467, 171] on button "i" at bounding box center [471, 168] width 27 height 27
click at [251, 200] on button "l" at bounding box center [243, 206] width 27 height 27
click at [283, 164] on button "d" at bounding box center [281, 168] width 27 height 27
click at [324, 166] on button "e" at bounding box center [319, 168] width 27 height 27
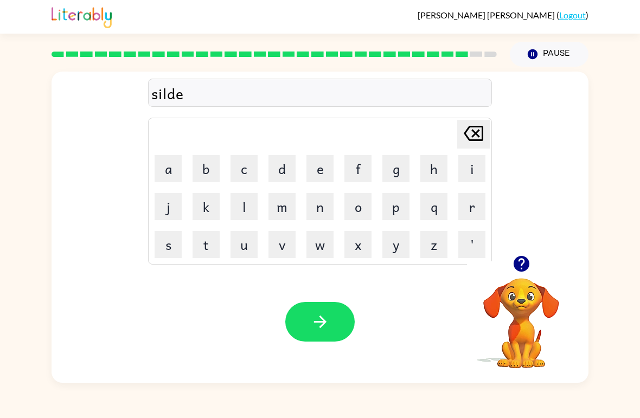
click at [320, 241] on button "w" at bounding box center [319, 244] width 27 height 27
click at [178, 167] on button "a" at bounding box center [168, 168] width 27 height 27
click at [469, 202] on button "r" at bounding box center [471, 206] width 27 height 27
click at [328, 171] on button "e" at bounding box center [319, 168] width 27 height 27
click at [525, 275] on button "button" at bounding box center [522, 264] width 28 height 28
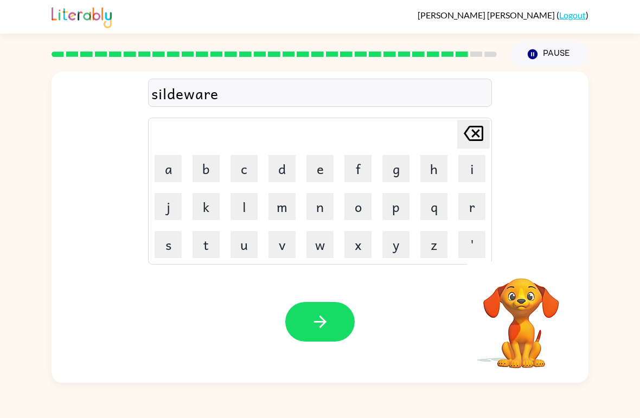
click at [329, 307] on button "button" at bounding box center [319, 322] width 69 height 40
click at [508, 268] on button "button" at bounding box center [522, 264] width 28 height 28
click at [171, 171] on button "a" at bounding box center [168, 168] width 27 height 27
click at [328, 209] on button "n" at bounding box center [319, 206] width 27 height 27
click at [166, 168] on button "a" at bounding box center [168, 168] width 27 height 27
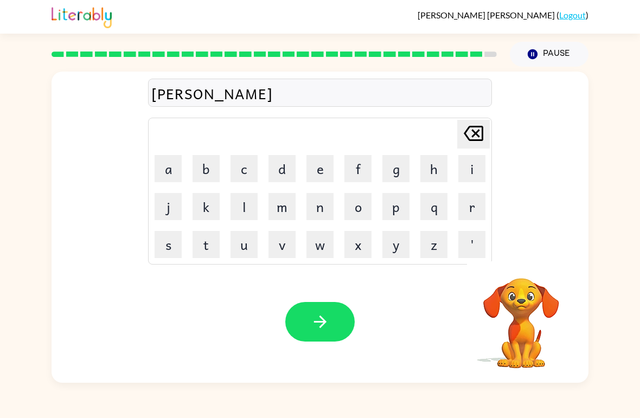
click at [361, 176] on button "f" at bounding box center [357, 168] width 27 height 27
click at [459, 201] on button "r" at bounding box center [471, 206] width 27 height 27
click at [162, 172] on button "a" at bounding box center [168, 168] width 27 height 27
click at [290, 168] on button "d" at bounding box center [281, 168] width 27 height 27
click at [321, 170] on button "e" at bounding box center [319, 168] width 27 height 27
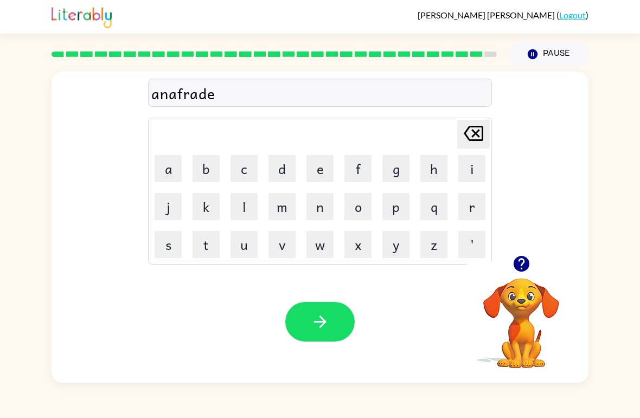
click at [331, 331] on button "button" at bounding box center [319, 322] width 69 height 40
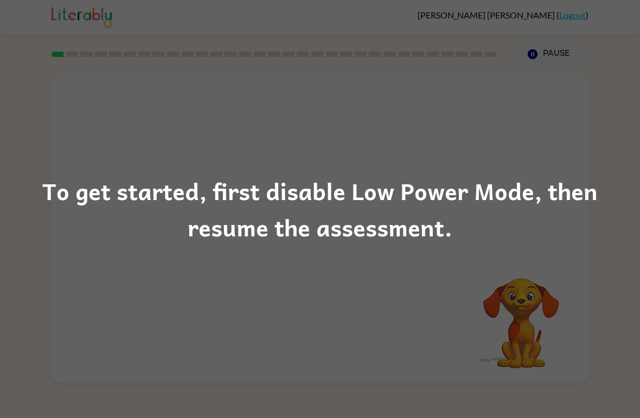
click at [382, 143] on div "To get started, first disable Low Power Mode, then resume the assessment." at bounding box center [320, 209] width 640 height 418
click at [386, 198] on div "To get started, first disable Low Power Mode, then resume the assessment." at bounding box center [320, 209] width 640 height 74
click at [434, 181] on div "To get started, first disable Low Power Mode, then resume the assessment." at bounding box center [320, 209] width 640 height 74
click at [502, 321] on div "To get started, first disable Low Power Mode, then resume the assessment." at bounding box center [320, 209] width 640 height 418
click at [287, 341] on div "To get started, first disable Low Power Mode, then resume the assessment." at bounding box center [320, 209] width 640 height 418
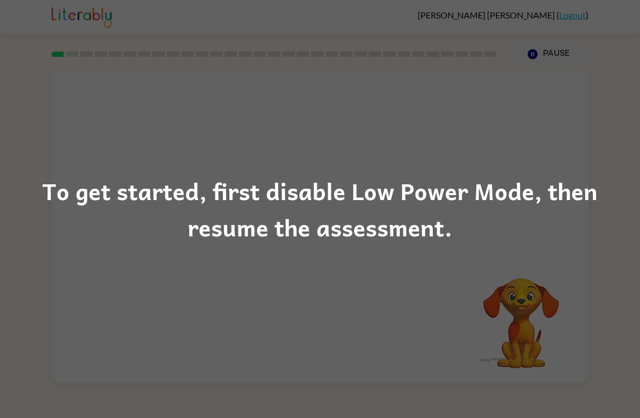
click at [287, 341] on div "To get started, first disable Low Power Mode, then resume the assessment." at bounding box center [320, 209] width 640 height 418
click at [427, 315] on div "To get started, first disable Low Power Mode, then resume the assessment." at bounding box center [320, 209] width 640 height 418
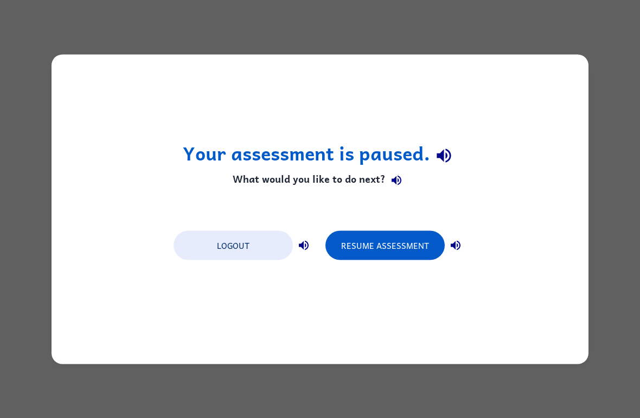
click at [400, 249] on button "Resume Assessment" at bounding box center [384, 244] width 119 height 29
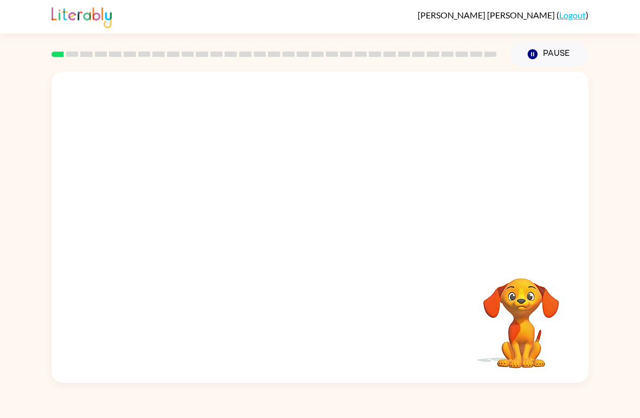
click at [18, 44] on div "[PERSON_NAME] ( Logout ) Pause Pause Your browser must support playing .mp4 fil…" at bounding box center [320, 209] width 640 height 418
click at [624, 127] on div "Your browser must support playing .mp4 files to use Literably. Please try using…" at bounding box center [320, 225] width 640 height 316
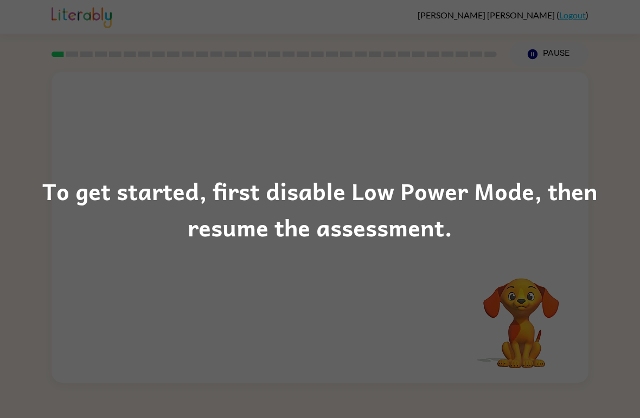
click at [117, 99] on div "To get started, first disable Low Power Mode, then resume the assessment." at bounding box center [320, 209] width 640 height 418
click at [55, 154] on div "To get started, first disable Low Power Mode, then resume the assessment." at bounding box center [320, 209] width 640 height 418
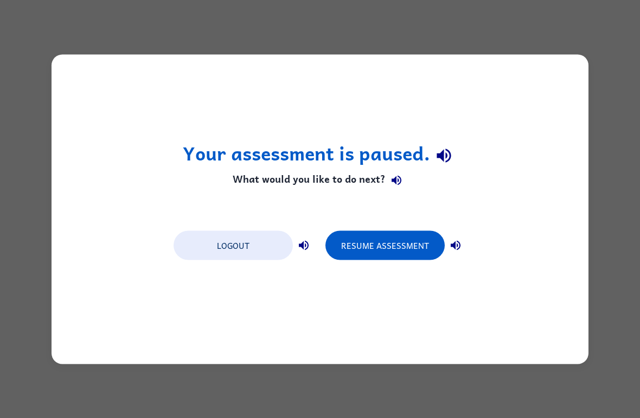
click at [403, 242] on button "Resume Assessment" at bounding box center [384, 244] width 119 height 29
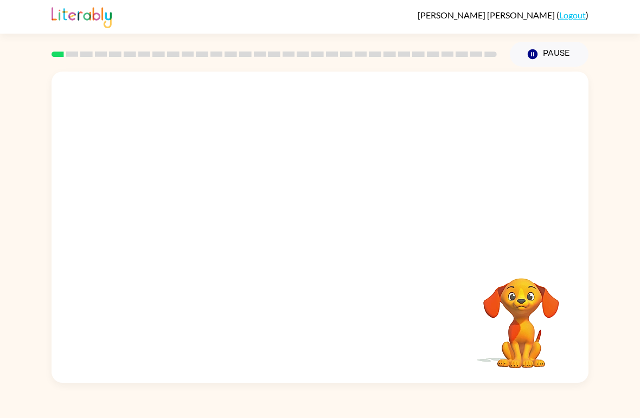
click at [353, 207] on video "Your browser must support playing .mp4 files to use Literably. Please try using…" at bounding box center [320, 164] width 537 height 184
click at [348, 210] on video "Your browser must support playing .mp4 files to use Literably. Please try using…" at bounding box center [320, 164] width 537 height 184
click at [341, 207] on video "Your browser must support playing .mp4 files to use Literably. Please try using…" at bounding box center [320, 164] width 537 height 184
click at [345, 202] on video "Your browser must support playing .mp4 files to use Literably. Please try using…" at bounding box center [320, 164] width 537 height 184
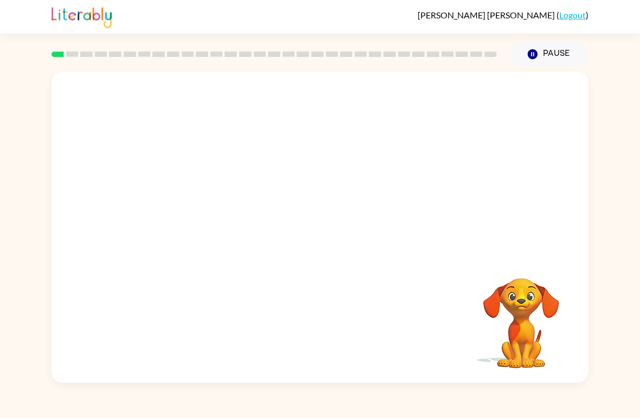
click at [344, 201] on video "Your browser must support playing .mp4 files to use Literably. Please try using…" at bounding box center [320, 164] width 537 height 184
click at [470, 98] on video "Your browser must support playing .mp4 files to use Literably. Please try using…" at bounding box center [320, 164] width 537 height 184
click at [469, 100] on video "Your browser must support playing .mp4 files to use Literably. Please try using…" at bounding box center [320, 164] width 537 height 184
click at [468, 113] on video "Your browser must support playing .mp4 files to use Literably. Please try using…" at bounding box center [320, 164] width 537 height 184
click at [329, 248] on div at bounding box center [319, 233] width 69 height 40
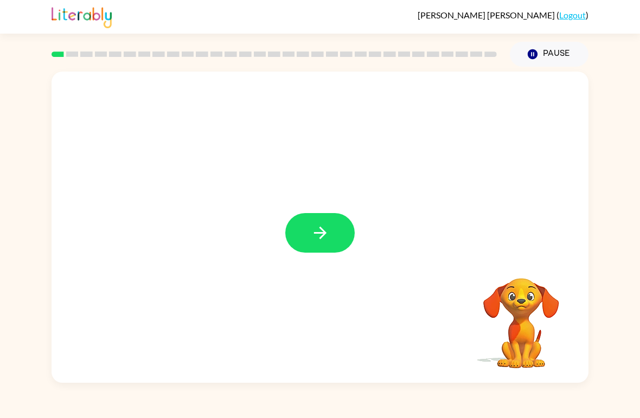
click at [332, 233] on button "button" at bounding box center [319, 233] width 69 height 40
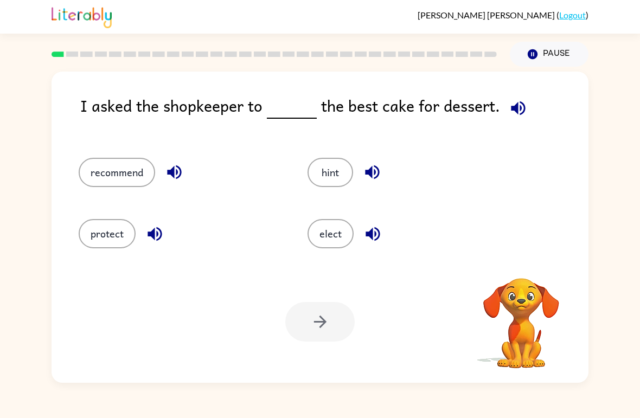
click at [317, 242] on button "elect" at bounding box center [330, 233] width 46 height 29
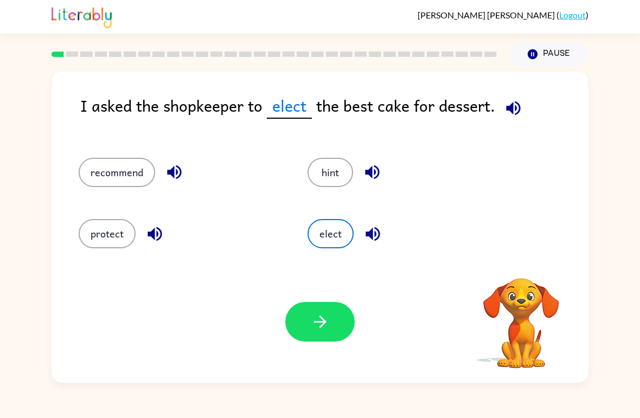
click at [507, 99] on icon "button" at bounding box center [513, 108] width 19 height 19
click at [127, 171] on button "recommend" at bounding box center [117, 172] width 76 height 29
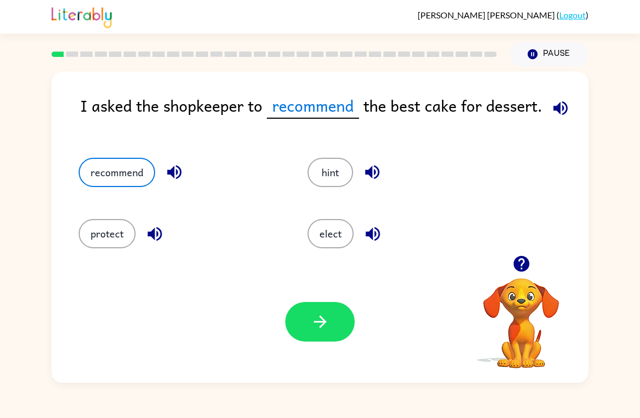
click at [562, 110] on icon "button" at bounding box center [560, 108] width 14 height 14
click at [307, 304] on button "button" at bounding box center [319, 322] width 69 height 40
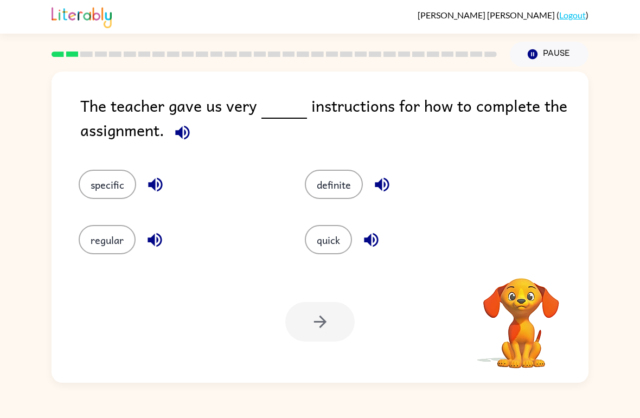
click at [184, 134] on icon "button" at bounding box center [182, 132] width 14 height 14
click at [192, 142] on icon "button" at bounding box center [182, 132] width 19 height 19
click at [140, 198] on div "specific" at bounding box center [179, 184] width 201 height 29
click at [121, 175] on button "specific" at bounding box center [107, 184] width 57 height 29
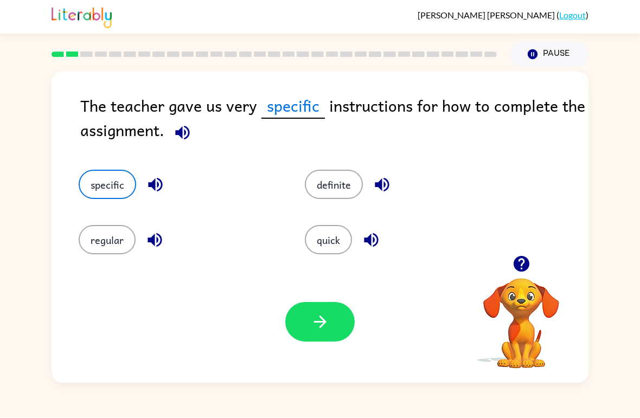
click at [322, 320] on icon "button" at bounding box center [320, 321] width 19 height 19
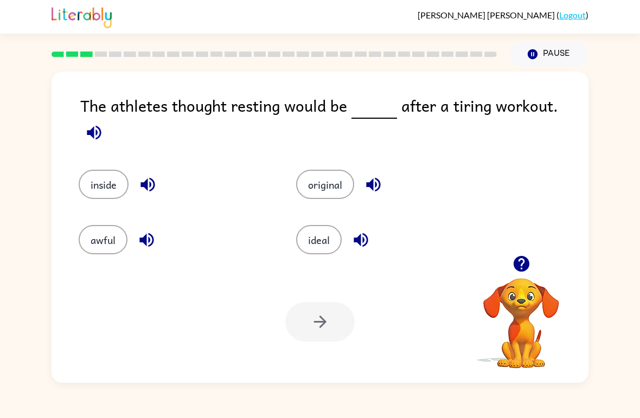
click at [101, 125] on icon "button" at bounding box center [94, 132] width 14 height 14
click at [150, 155] on div "inside" at bounding box center [166, 176] width 217 height 55
click at [113, 180] on button "inside" at bounding box center [104, 184] width 50 height 29
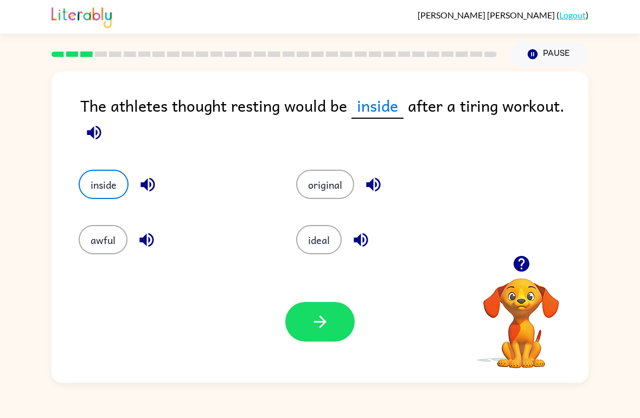
click at [299, 339] on button "button" at bounding box center [319, 322] width 69 height 40
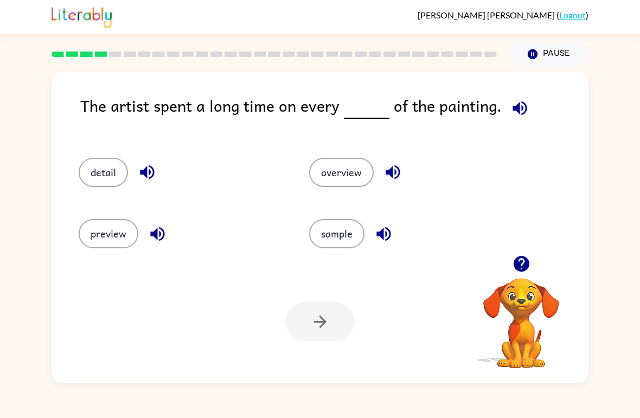
click at [522, 86] on div "The artist spent a long time on every of the painting. detail overview preview …" at bounding box center [320, 227] width 537 height 311
click at [502, 113] on span at bounding box center [518, 105] width 32 height 24
click at [512, 113] on icon "button" at bounding box center [519, 108] width 19 height 19
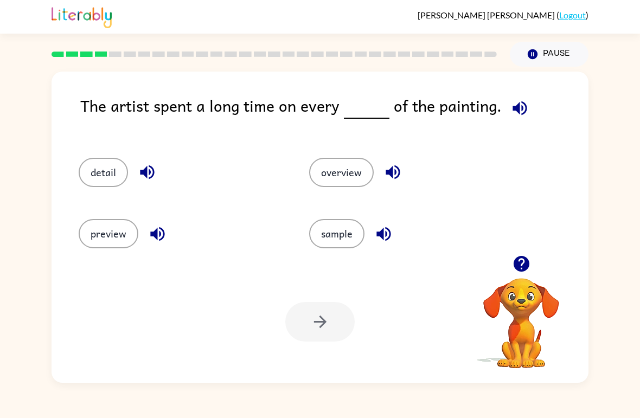
click at [517, 107] on icon "button" at bounding box center [519, 108] width 14 height 14
click at [495, 110] on div "The artist spent a long time on every of the painting." at bounding box center [334, 114] width 508 height 43
click at [511, 117] on icon "button" at bounding box center [519, 108] width 19 height 19
click at [91, 171] on button "detail" at bounding box center [103, 172] width 49 height 29
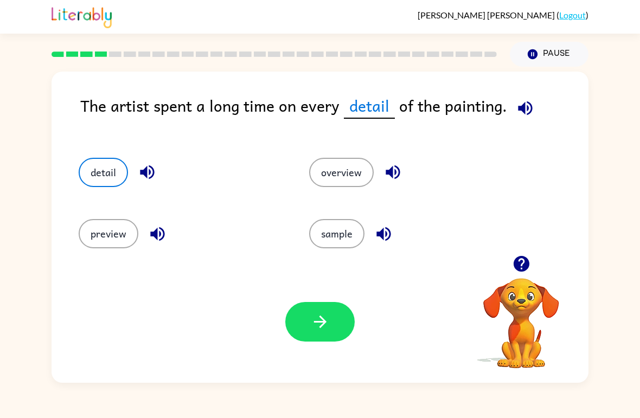
click at [353, 313] on button "button" at bounding box center [319, 322] width 69 height 40
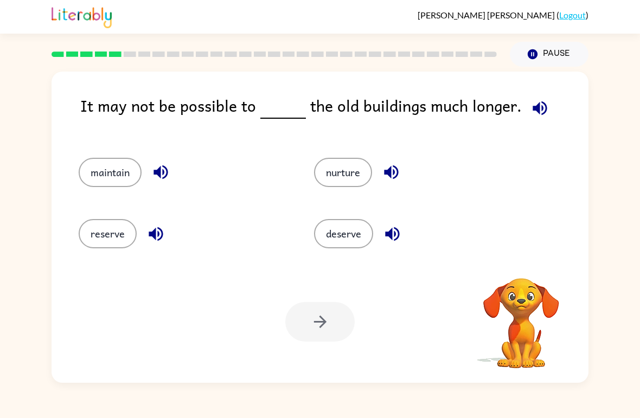
click at [543, 103] on icon "button" at bounding box center [539, 108] width 19 height 19
click at [537, 284] on video "Your browser must support playing .mp4 files to use Literably. Please try using…" at bounding box center [521, 315] width 108 height 108
click at [521, 303] on video "Your browser must support playing .mp4 files to use Literably. Please try using…" at bounding box center [521, 315] width 108 height 108
click at [535, 298] on video "Your browser must support playing .mp4 files to use Literably. Please try using…" at bounding box center [521, 315] width 108 height 108
click at [534, 109] on icon "button" at bounding box center [540, 108] width 14 height 14
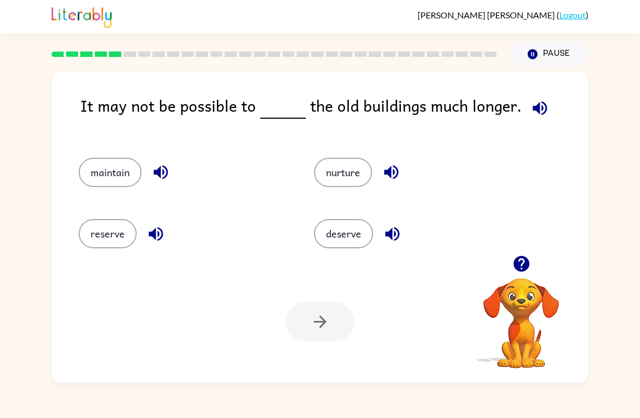
click at [330, 171] on button "nurture" at bounding box center [343, 172] width 58 height 29
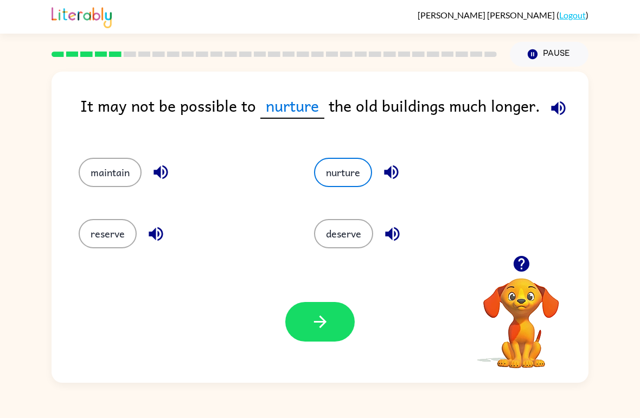
click at [314, 315] on icon "button" at bounding box center [320, 321] width 19 height 19
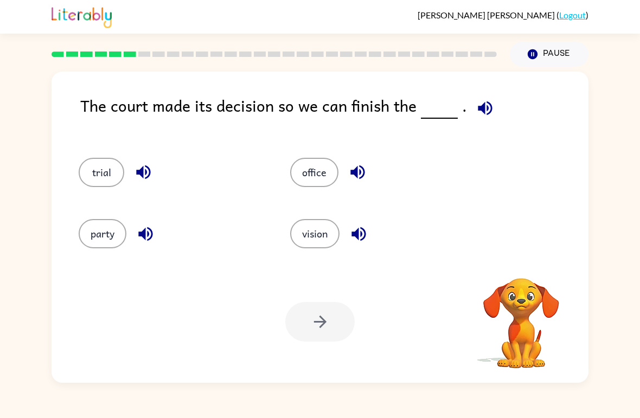
click at [356, 241] on icon "button" at bounding box center [358, 234] width 19 height 19
click at [311, 246] on button "vision" at bounding box center [314, 233] width 49 height 29
click at [329, 230] on button "vision" at bounding box center [314, 233] width 49 height 29
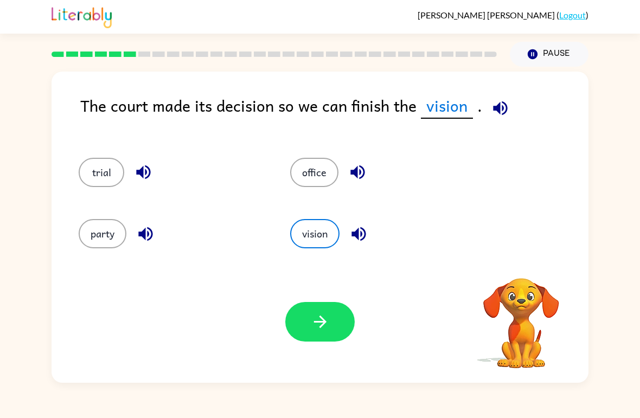
click at [329, 229] on button "vision" at bounding box center [314, 233] width 49 height 29
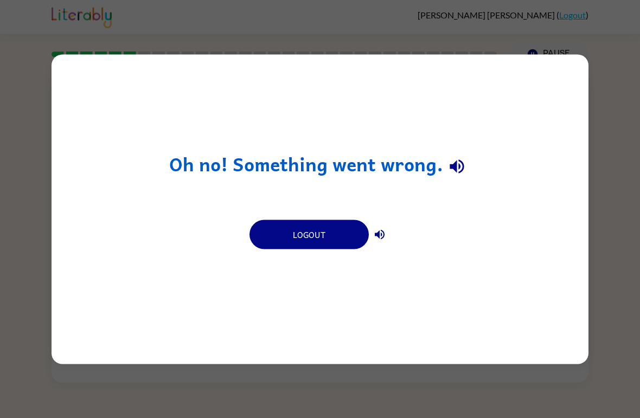
click at [574, 196] on div "Oh no! Something went wrong. Logout" at bounding box center [320, 209] width 537 height 310
click at [589, 217] on div "Oh no! Something went wrong. Logout" at bounding box center [320, 209] width 640 height 418
click at [595, 227] on div "Oh no! Something went wrong. Logout" at bounding box center [320, 209] width 640 height 418
click at [524, 65] on div "Oh no! Something went wrong. Logout" at bounding box center [320, 209] width 537 height 310
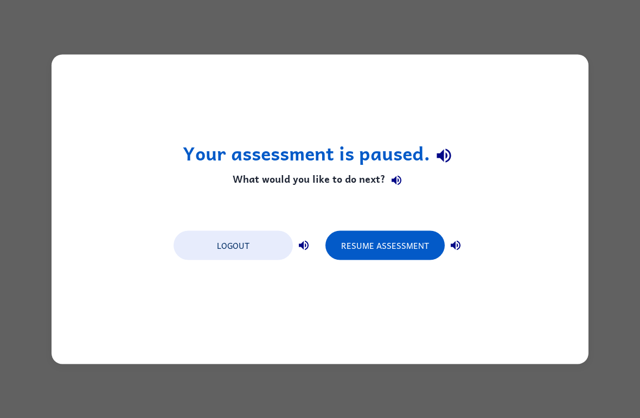
click at [407, 222] on div "Your assessment is paused. What would you like to do next? Logout Resume Assess…" at bounding box center [320, 209] width 537 height 310
click at [388, 236] on button "Resume Assessment" at bounding box center [384, 244] width 119 height 29
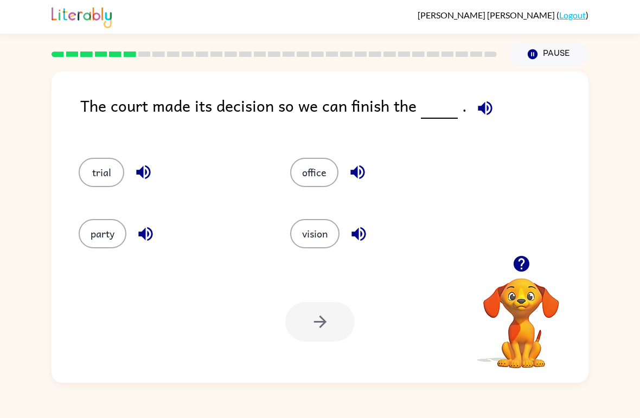
click at [529, 269] on icon "button" at bounding box center [521, 263] width 19 height 19
click at [494, 111] on button "button" at bounding box center [485, 108] width 28 height 28
click at [480, 101] on icon "button" at bounding box center [485, 108] width 19 height 19
click at [484, 101] on icon "button" at bounding box center [485, 108] width 19 height 19
click at [501, 110] on div "The court made its decision so we can finish the ." at bounding box center [334, 114] width 508 height 43
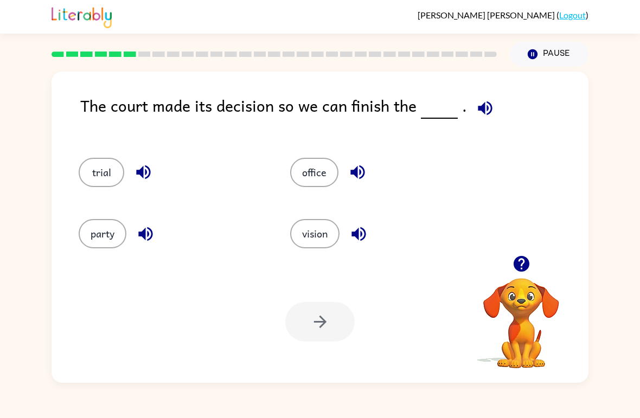
click at [478, 111] on icon "button" at bounding box center [485, 108] width 14 height 14
click at [329, 182] on button "office" at bounding box center [314, 172] width 48 height 29
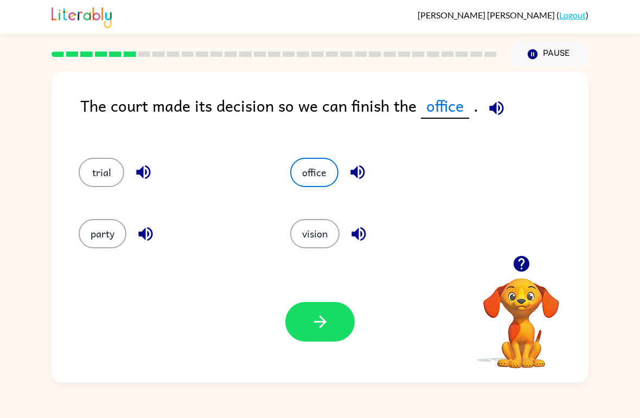
click at [296, 349] on div "Your browser must support playing .mp4 files to use Literably. Please try using…" at bounding box center [320, 322] width 537 height 122
click at [287, 330] on button "button" at bounding box center [319, 322] width 69 height 40
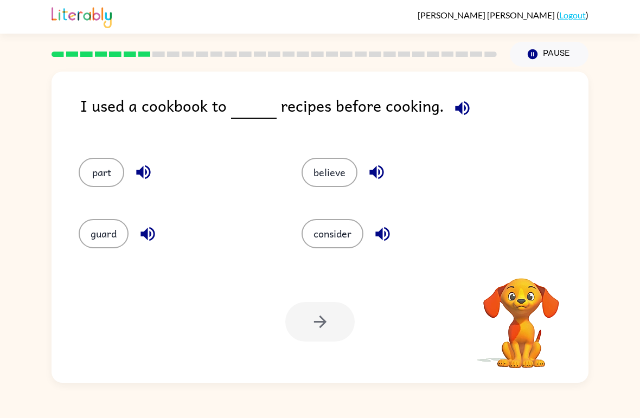
click at [293, 295] on div "Your browser must support playing .mp4 files to use Literably. Please try using…" at bounding box center [320, 322] width 537 height 122
click at [467, 100] on button "button" at bounding box center [462, 108] width 28 height 28
click at [466, 100] on button "button" at bounding box center [462, 108] width 28 height 28
click at [458, 99] on icon "button" at bounding box center [462, 108] width 19 height 19
click at [352, 256] on div "consider" at bounding box center [392, 228] width 223 height 61
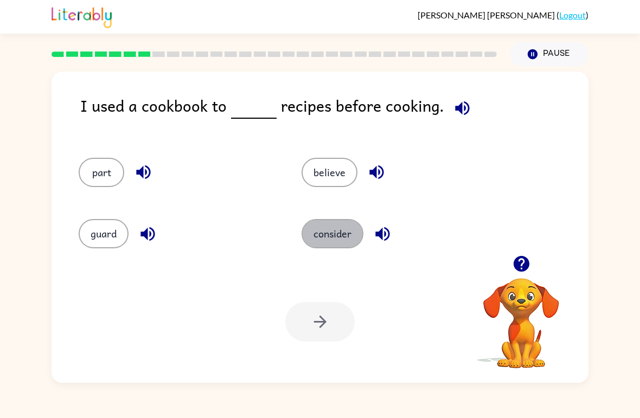
click at [332, 229] on button "consider" at bounding box center [333, 233] width 62 height 29
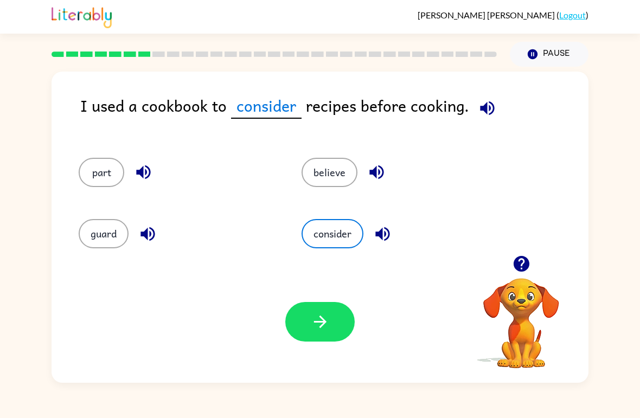
click at [290, 344] on div "Your browser must support playing .mp4 files to use Literably. Please try using…" at bounding box center [320, 322] width 537 height 122
click at [306, 324] on button "button" at bounding box center [319, 322] width 69 height 40
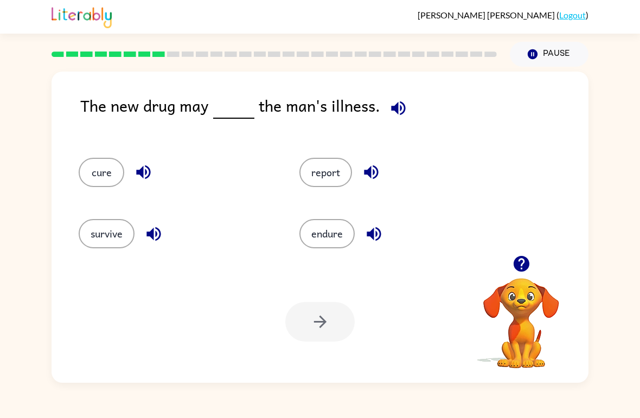
click at [403, 112] on icon "button" at bounding box center [398, 108] width 19 height 19
click at [341, 175] on button "report" at bounding box center [325, 172] width 53 height 29
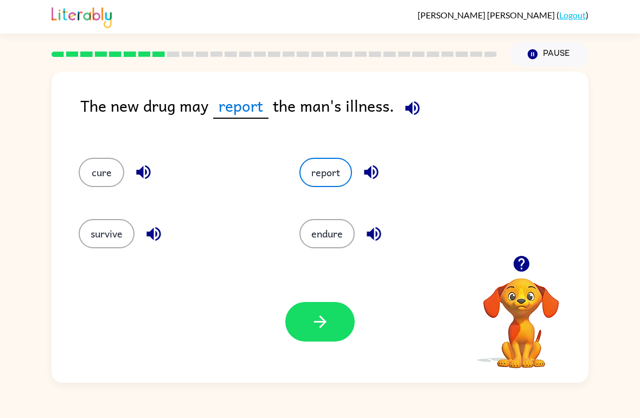
click at [342, 312] on button "button" at bounding box center [319, 322] width 69 height 40
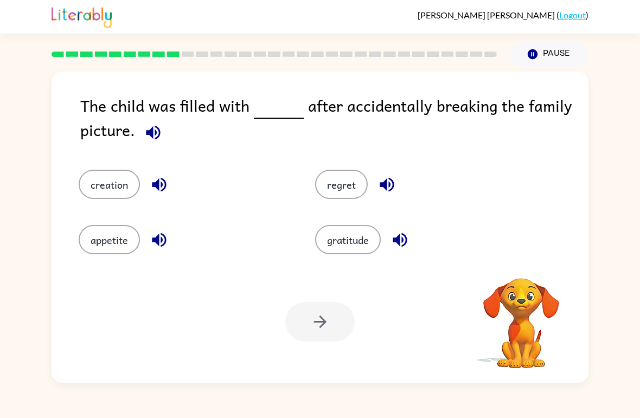
click at [160, 166] on div "creation" at bounding box center [176, 176] width 236 height 55
click at [166, 133] on button "button" at bounding box center [153, 133] width 28 height 28
click at [161, 132] on icon "button" at bounding box center [153, 132] width 19 height 19
click at [148, 130] on icon "button" at bounding box center [153, 132] width 19 height 19
click at [116, 191] on button "creation" at bounding box center [109, 184] width 61 height 29
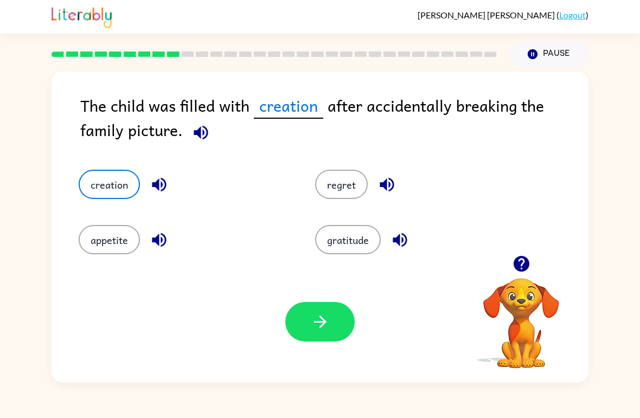
click at [315, 315] on icon "button" at bounding box center [320, 321] width 19 height 19
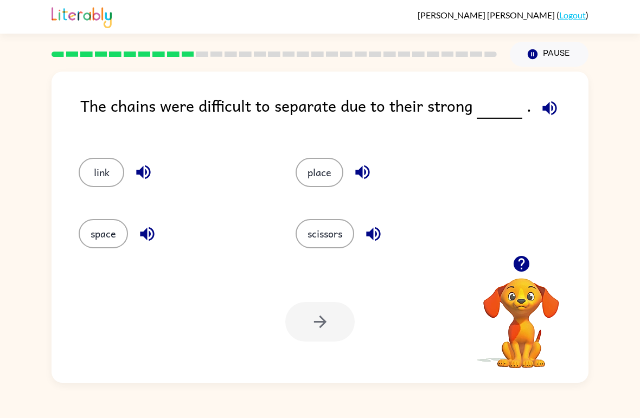
click at [548, 119] on button "button" at bounding box center [550, 108] width 28 height 28
click at [576, 11] on link "Logout" at bounding box center [572, 15] width 27 height 10
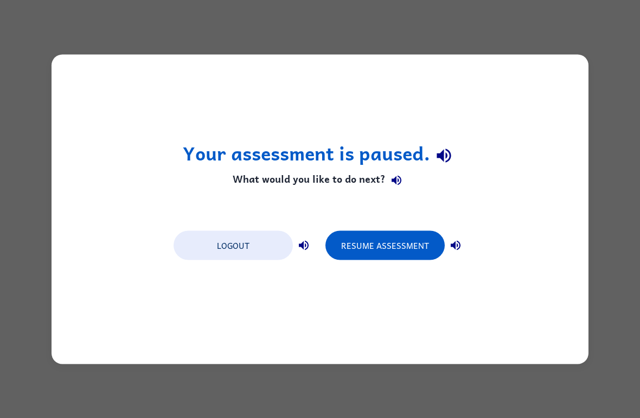
click at [427, 270] on div "Your assessment is paused. What would you like to do next? Logout Resume Assess…" at bounding box center [320, 209] width 537 height 310
click at [426, 270] on div "Your assessment is paused. What would you like to do next? Logout Resume Assess…" at bounding box center [320, 209] width 537 height 310
click at [427, 240] on button "Resume Assessment" at bounding box center [384, 244] width 119 height 29
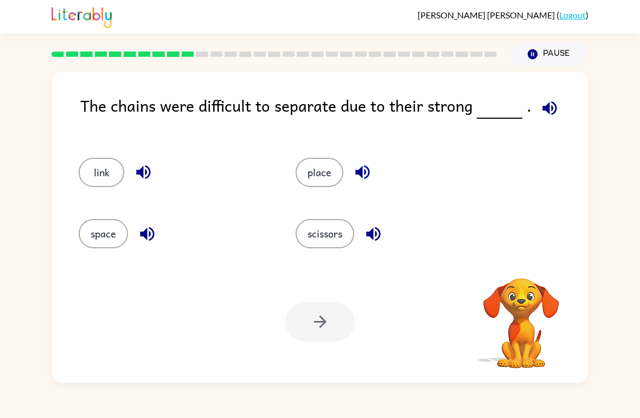
click at [427, 239] on div "scissors" at bounding box center [392, 233] width 192 height 29
click at [548, 122] on button "button" at bounding box center [550, 108] width 28 height 28
click at [552, 126] on div "The chains were difficult to separate due to their strong ." at bounding box center [334, 114] width 508 height 43
click at [546, 116] on icon "button" at bounding box center [549, 108] width 19 height 19
click at [525, 119] on div "The chains were difficult to separate due to their strong ." at bounding box center [334, 114] width 508 height 43
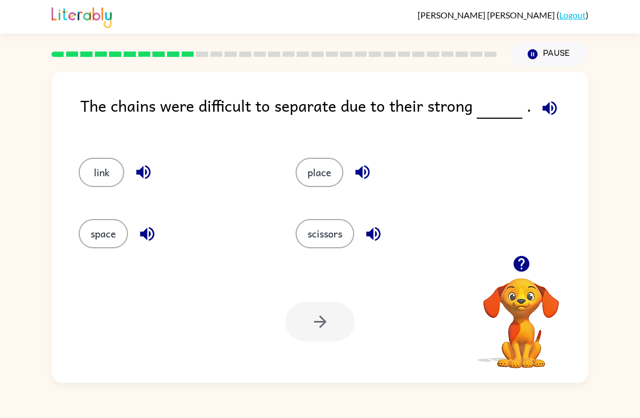
click at [559, 100] on span at bounding box center [547, 105] width 32 height 24
click at [551, 114] on icon "button" at bounding box center [549, 108] width 19 height 19
click at [547, 112] on icon "button" at bounding box center [549, 108] width 19 height 19
click at [551, 105] on icon "button" at bounding box center [549, 108] width 14 height 14
click at [335, 170] on button "place" at bounding box center [320, 172] width 48 height 29
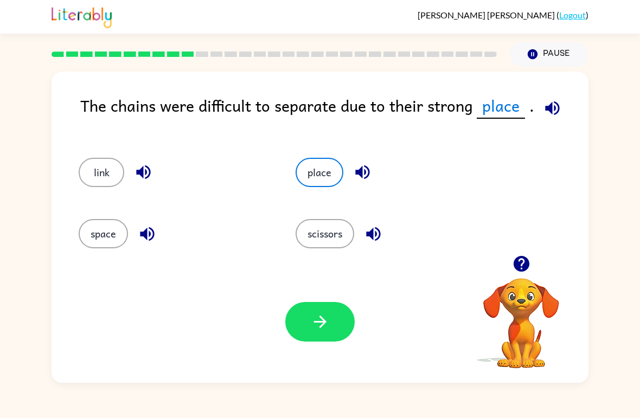
click at [94, 248] on button "space" at bounding box center [103, 233] width 49 height 29
click at [329, 323] on icon "button" at bounding box center [320, 321] width 19 height 19
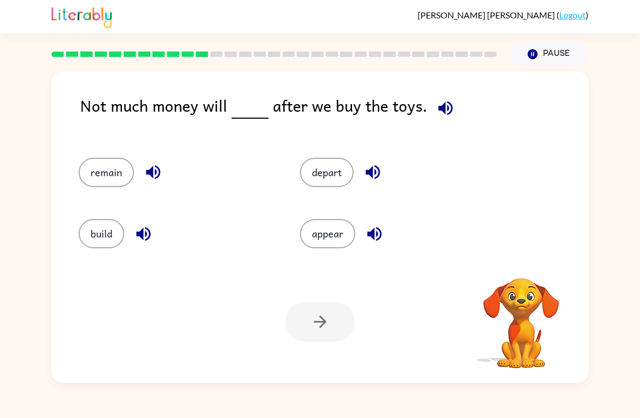
click at [409, 123] on div "Not much money will after we buy the toys." at bounding box center [334, 114] width 508 height 43
click at [452, 105] on button "button" at bounding box center [446, 108] width 28 height 28
click at [453, 114] on button "button" at bounding box center [446, 108] width 28 height 28
click at [102, 223] on button "build" at bounding box center [102, 233] width 46 height 29
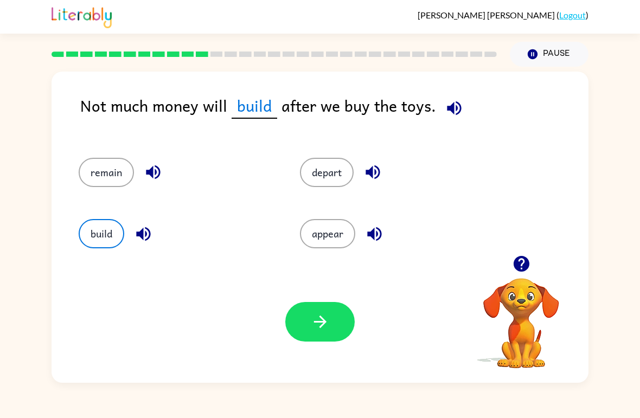
click at [326, 327] on icon "button" at bounding box center [320, 321] width 19 height 19
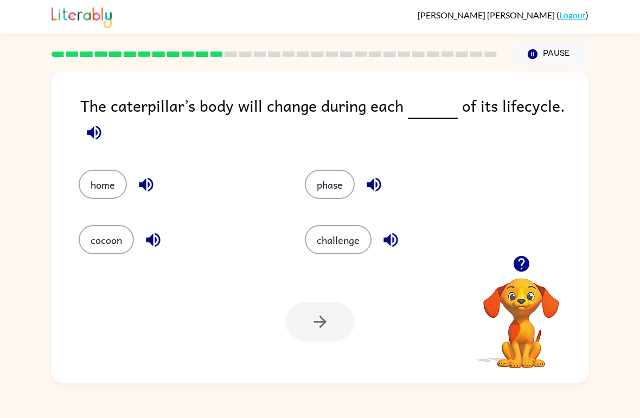
click at [93, 121] on button "button" at bounding box center [94, 133] width 28 height 28
click at [356, 266] on div "Your browser must support playing .mp4 files to use Literably. Please try using…" at bounding box center [320, 322] width 537 height 122
click at [321, 328] on div at bounding box center [319, 322] width 69 height 40
click at [345, 228] on button "challenge" at bounding box center [338, 239] width 67 height 29
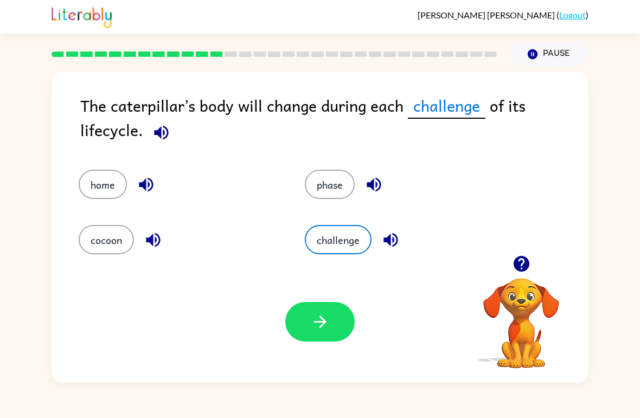
click at [304, 323] on button "button" at bounding box center [319, 322] width 69 height 40
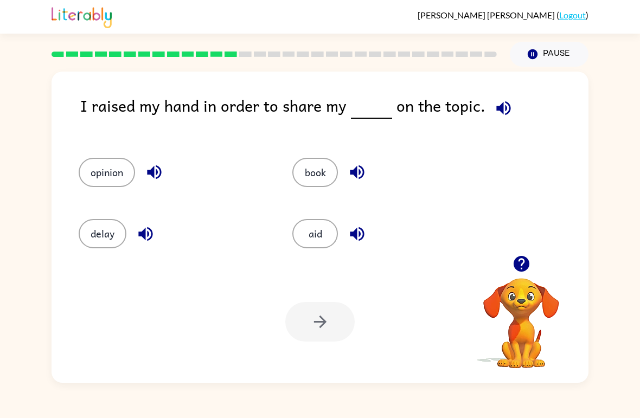
click at [502, 106] on icon "button" at bounding box center [503, 108] width 19 height 19
click at [108, 241] on button "delay" at bounding box center [103, 233] width 48 height 29
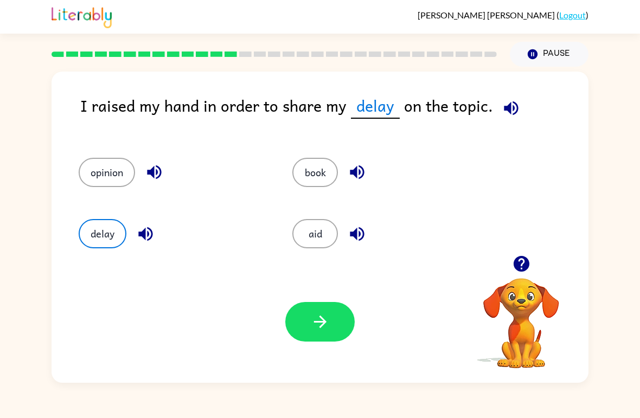
click at [101, 185] on button "opinion" at bounding box center [107, 172] width 56 height 29
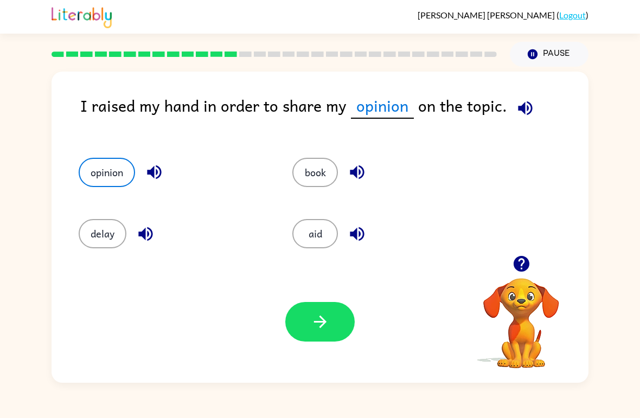
click at [313, 329] on icon "button" at bounding box center [320, 321] width 19 height 19
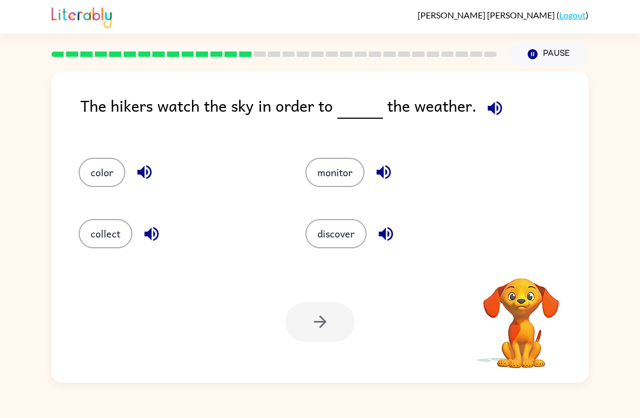
click at [153, 179] on icon "button" at bounding box center [144, 172] width 19 height 19
click at [493, 114] on icon "button" at bounding box center [494, 108] width 19 height 19
click at [387, 184] on button "button" at bounding box center [384, 172] width 28 height 28
click at [389, 157] on div "monitor" at bounding box center [398, 167] width 227 height 61
click at [375, 168] on icon "button" at bounding box center [383, 172] width 19 height 19
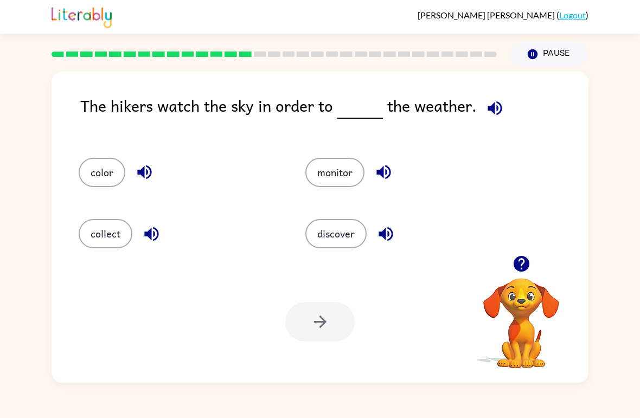
click at [494, 107] on icon "button" at bounding box center [495, 108] width 14 height 14
click at [493, 101] on icon "button" at bounding box center [494, 108] width 19 height 19
click at [488, 106] on icon "button" at bounding box center [494, 108] width 19 height 19
click at [488, 111] on icon "button" at bounding box center [495, 108] width 14 height 14
click at [351, 164] on button "monitor" at bounding box center [334, 172] width 59 height 29
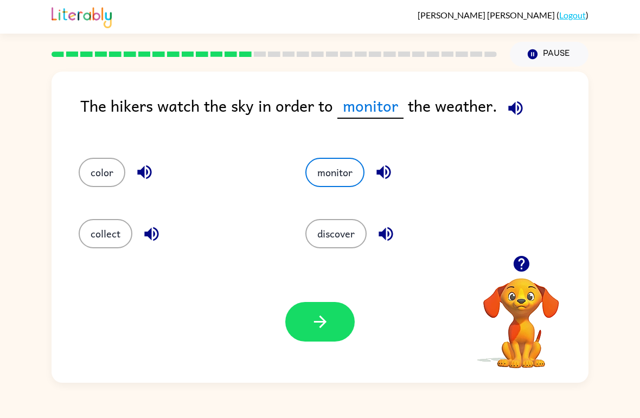
click at [287, 319] on button "button" at bounding box center [319, 322] width 69 height 40
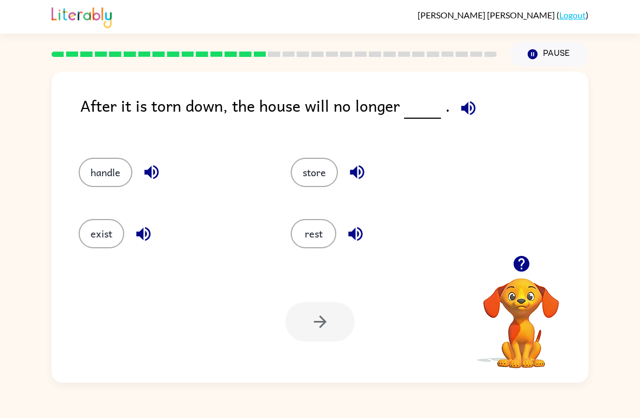
click at [463, 105] on icon "button" at bounding box center [468, 108] width 14 height 14
click at [454, 127] on div "After it is torn down, the house will no longer ." at bounding box center [334, 114] width 508 height 43
click at [477, 112] on button "button" at bounding box center [468, 108] width 28 height 28
click at [462, 122] on button "button" at bounding box center [468, 108] width 28 height 28
click at [473, 138] on div "store" at bounding box center [376, 167] width 212 height 61
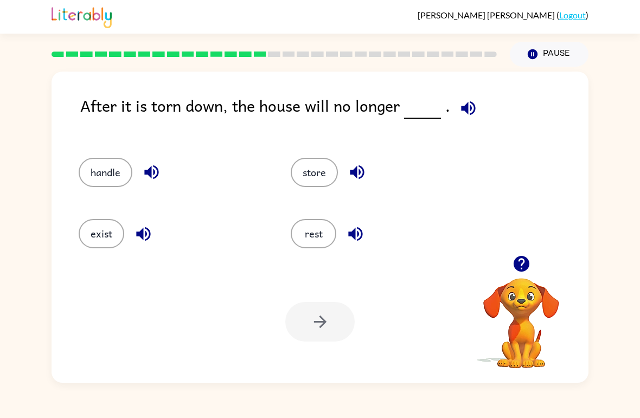
click at [472, 118] on icon "button" at bounding box center [468, 108] width 19 height 19
click at [107, 172] on button "handle" at bounding box center [106, 172] width 54 height 29
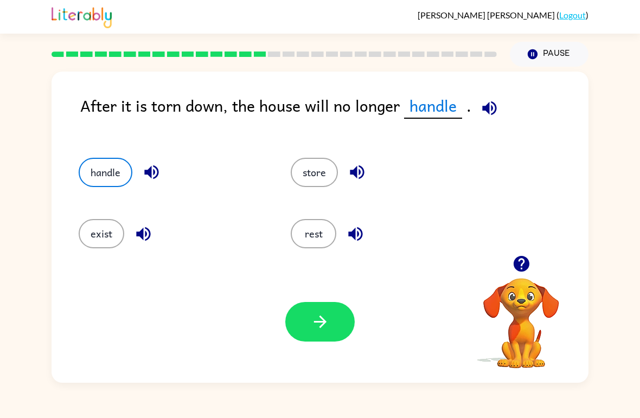
click at [486, 101] on icon "button" at bounding box center [489, 108] width 19 height 19
click at [149, 169] on icon "button" at bounding box center [151, 172] width 19 height 19
click at [306, 331] on button "button" at bounding box center [319, 322] width 69 height 40
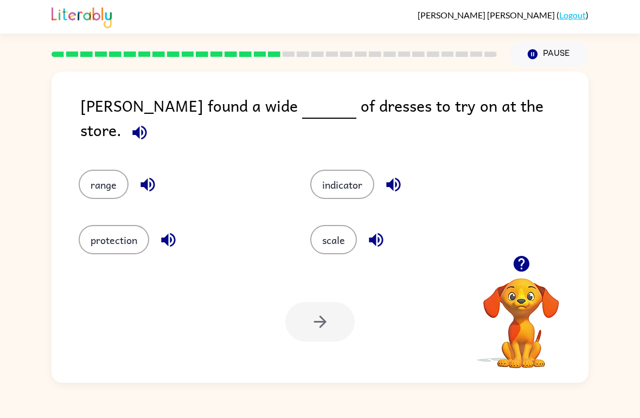
click at [146, 125] on icon "button" at bounding box center [139, 132] width 14 height 14
click at [93, 170] on button "range" at bounding box center [104, 184] width 50 height 29
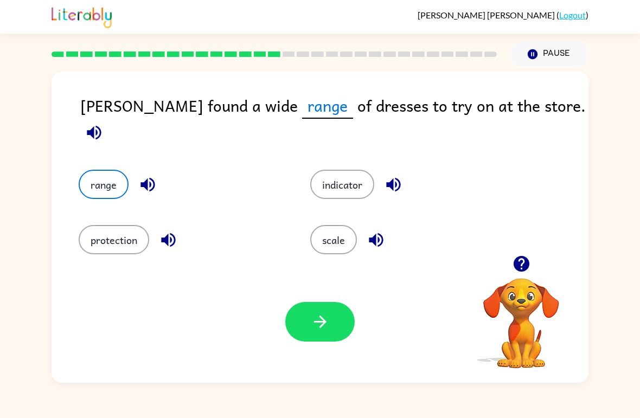
click at [306, 325] on button "button" at bounding box center [319, 322] width 69 height 40
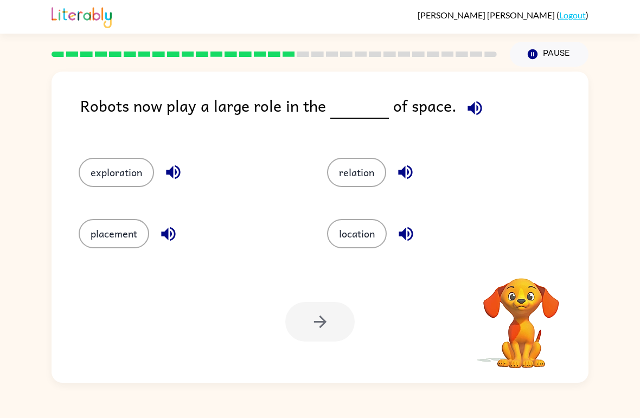
click at [473, 115] on icon "button" at bounding box center [474, 108] width 19 height 19
click at [471, 100] on icon "button" at bounding box center [474, 108] width 19 height 19
click at [362, 248] on button "location" at bounding box center [357, 233] width 60 height 29
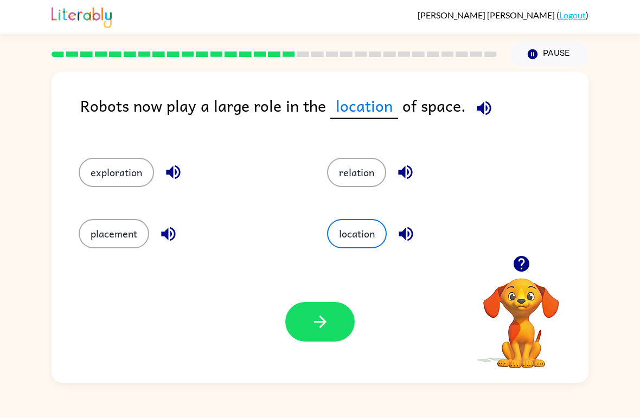
click at [320, 348] on div "Your browser must support playing .mp4 files to use Literably. Please try using…" at bounding box center [320, 322] width 537 height 122
click at [326, 321] on icon "button" at bounding box center [320, 321] width 19 height 19
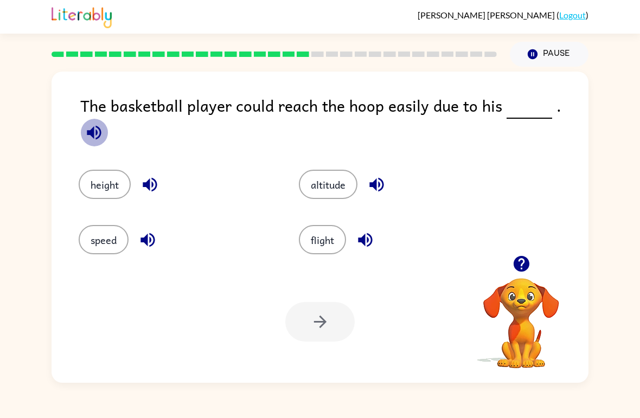
click at [101, 125] on icon "button" at bounding box center [94, 132] width 14 height 14
click at [108, 119] on button "button" at bounding box center [94, 133] width 28 height 28
click at [345, 230] on button "flight" at bounding box center [322, 239] width 47 height 29
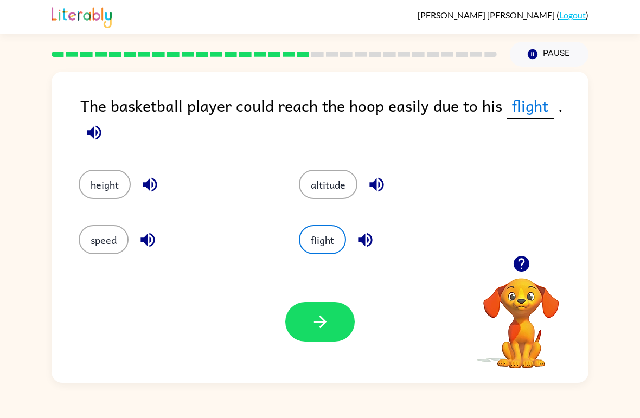
click at [138, 242] on icon "button" at bounding box center [147, 239] width 19 height 19
click at [105, 242] on button "speed" at bounding box center [104, 239] width 50 height 29
click at [367, 361] on div "Your browser must support playing .mp4 files to use Literably. Please try using…" at bounding box center [320, 322] width 537 height 122
click at [304, 315] on button "button" at bounding box center [319, 322] width 69 height 40
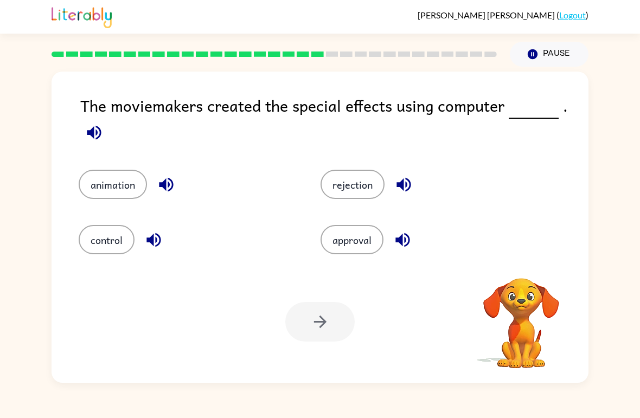
click at [93, 145] on button "button" at bounding box center [94, 133] width 28 height 28
click at [89, 137] on icon "button" at bounding box center [94, 132] width 19 height 19
click at [112, 236] on button "control" at bounding box center [107, 239] width 56 height 29
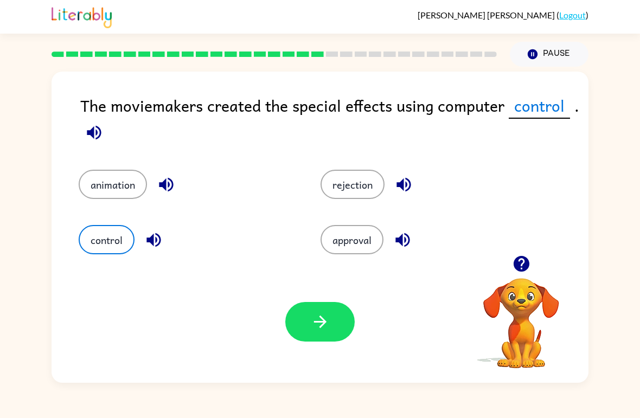
click at [371, 299] on div "Your browser must support playing .mp4 files to use Literably. Please try using…" at bounding box center [320, 322] width 537 height 122
click at [69, 88] on div "The moviemakers created the special effects using computer control . animation …" at bounding box center [320, 227] width 537 height 311
click at [100, 134] on icon "button" at bounding box center [94, 132] width 14 height 14
click at [149, 235] on icon "button" at bounding box center [153, 239] width 19 height 19
click at [307, 334] on button "button" at bounding box center [319, 322] width 69 height 40
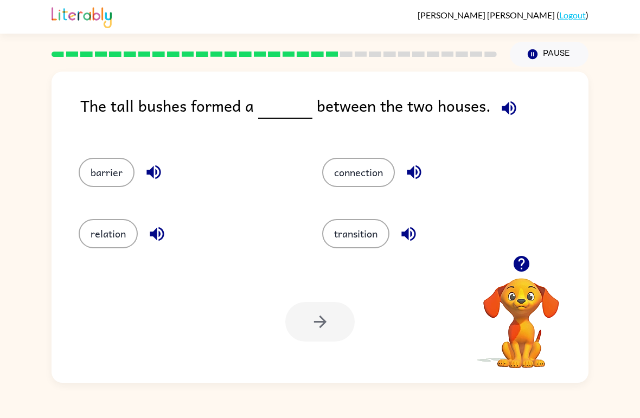
click at [509, 114] on icon "button" at bounding box center [509, 108] width 14 height 14
click at [355, 239] on button "transition" at bounding box center [355, 233] width 67 height 29
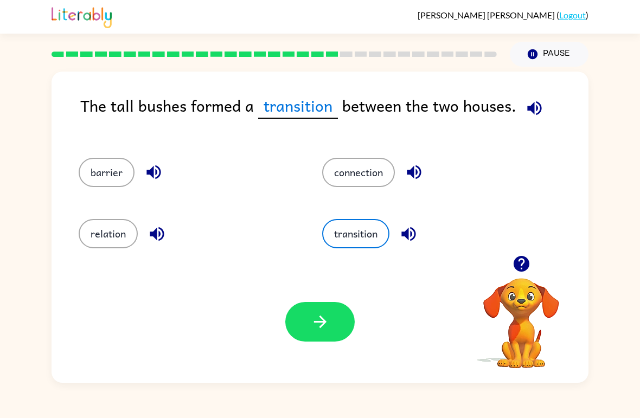
click at [323, 328] on icon "button" at bounding box center [320, 321] width 19 height 19
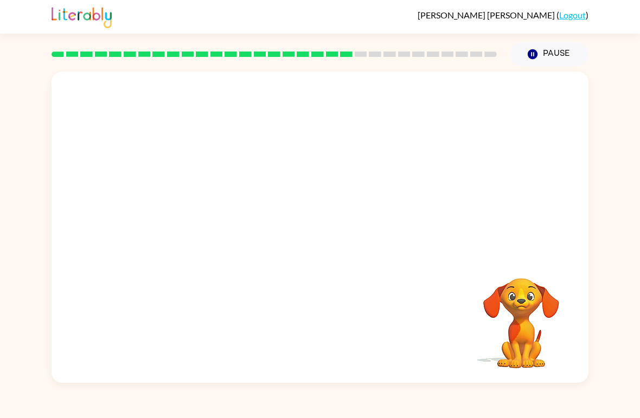
click at [391, 172] on video "Your browser must support playing .mp4 files to use Literably. Please try using…" at bounding box center [320, 164] width 537 height 184
click at [387, 177] on video "Your browser must support playing .mp4 files to use Literably. Please try using…" at bounding box center [320, 164] width 537 height 184
click at [389, 176] on video "Your browser must support playing .mp4 files to use Literably. Please try using…" at bounding box center [320, 164] width 537 height 184
click at [335, 232] on button "button" at bounding box center [319, 233] width 69 height 40
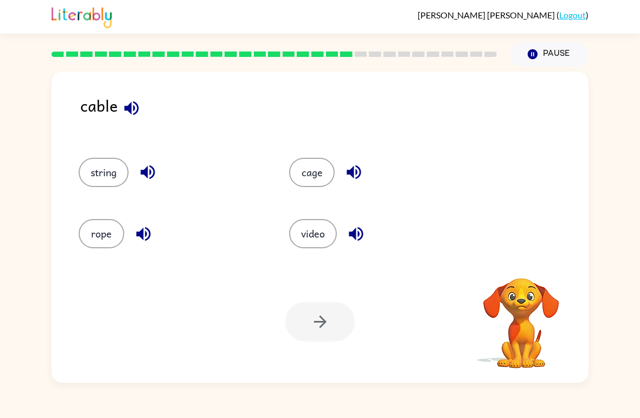
click at [305, 243] on button "video" at bounding box center [313, 233] width 48 height 29
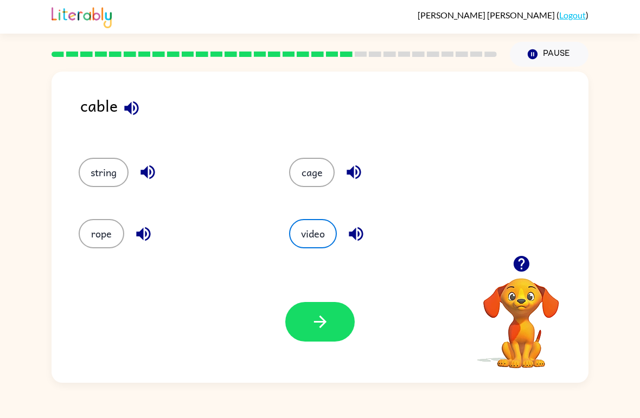
click at [318, 176] on button "cage" at bounding box center [312, 172] width 46 height 29
click at [319, 332] on button "button" at bounding box center [319, 322] width 69 height 40
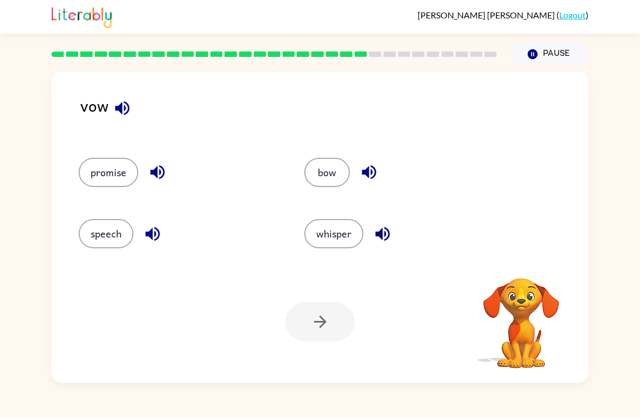
click at [122, 100] on icon "button" at bounding box center [122, 108] width 19 height 19
click at [168, 165] on button "button" at bounding box center [158, 172] width 28 height 28
click at [105, 183] on button "promise" at bounding box center [109, 172] width 60 height 29
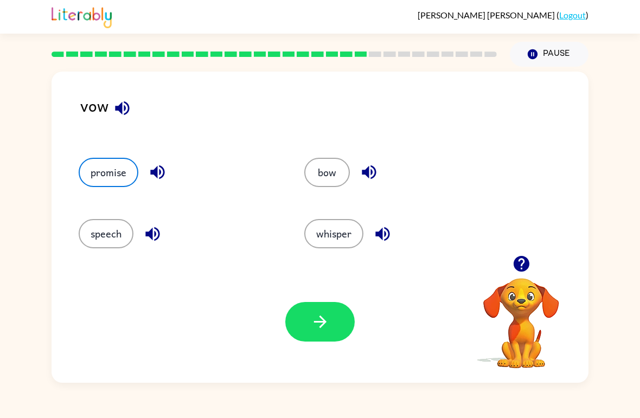
click at [319, 336] on button "button" at bounding box center [319, 322] width 69 height 40
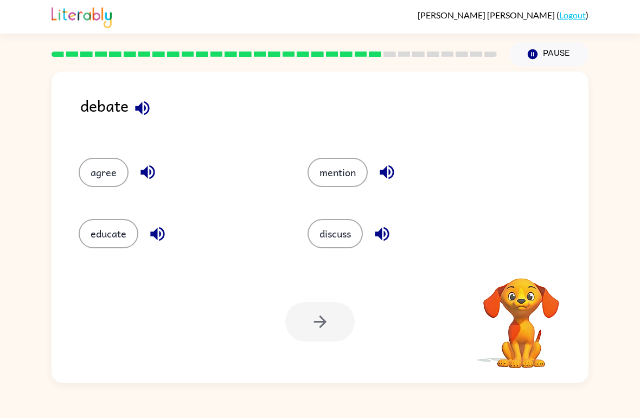
click at [140, 114] on icon "button" at bounding box center [142, 108] width 19 height 19
click at [146, 107] on icon "button" at bounding box center [142, 108] width 19 height 19
click at [320, 313] on div at bounding box center [319, 322] width 69 height 40
click at [329, 240] on button "discuss" at bounding box center [334, 233] width 55 height 29
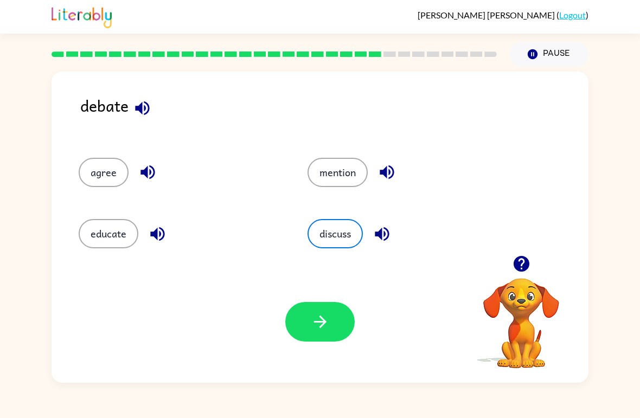
click at [313, 337] on button "button" at bounding box center [319, 322] width 69 height 40
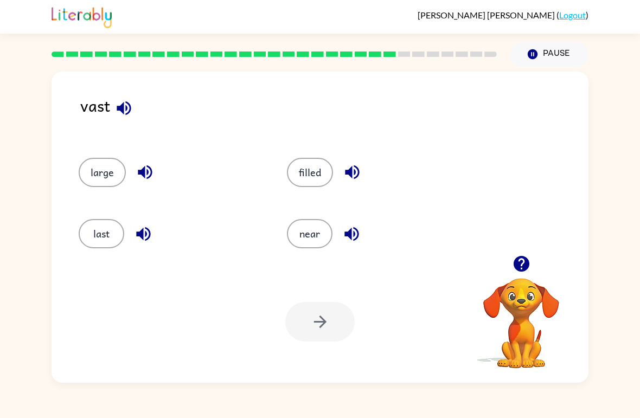
click at [322, 237] on button "near" at bounding box center [310, 233] width 46 height 29
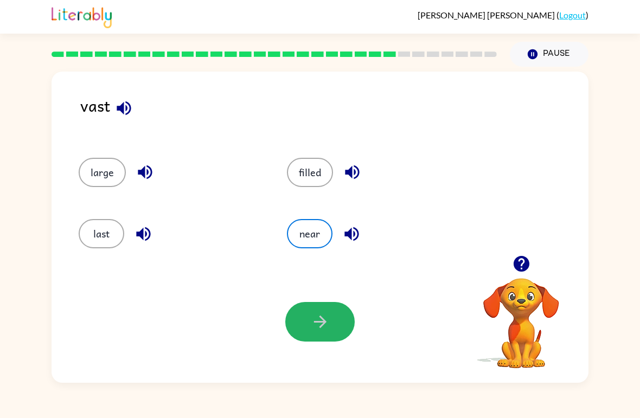
click at [322, 331] on icon "button" at bounding box center [320, 321] width 19 height 19
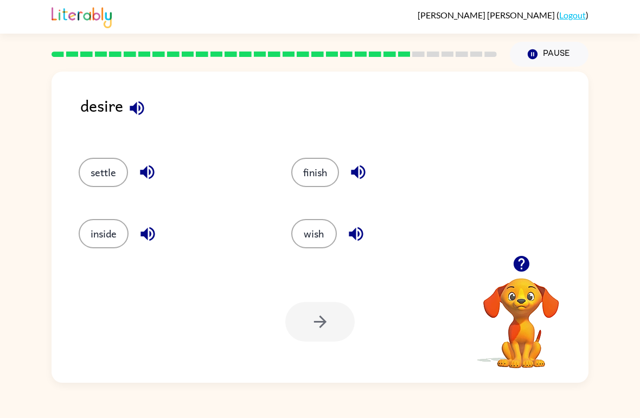
click at [148, 111] on button "button" at bounding box center [137, 108] width 28 height 28
click at [311, 265] on div "Your browser must support playing .mp4 files to use Literably. Please try using…" at bounding box center [320, 322] width 537 height 122
click at [319, 238] on button "wish" at bounding box center [314, 233] width 46 height 29
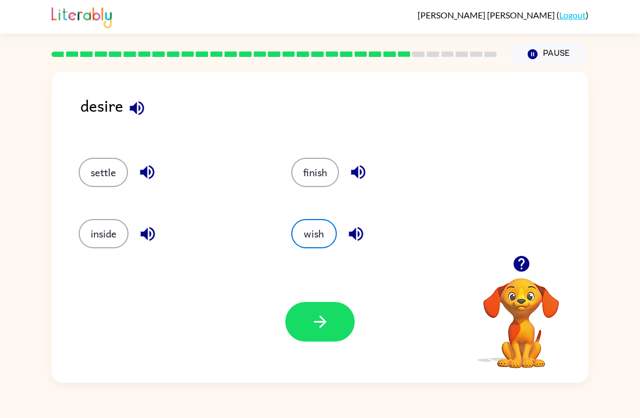
click at [319, 331] on icon "button" at bounding box center [320, 321] width 19 height 19
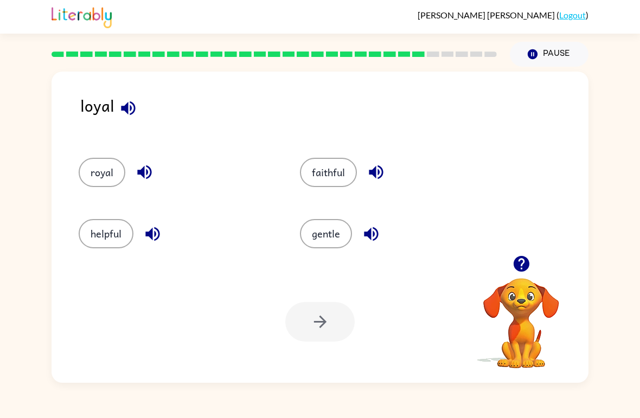
click at [104, 181] on button "royal" at bounding box center [102, 172] width 47 height 29
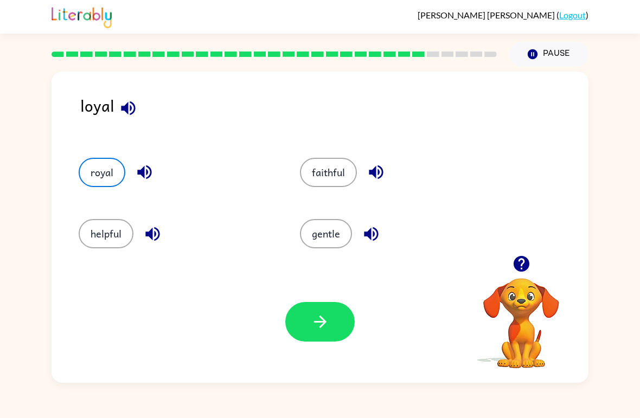
click at [297, 320] on button "button" at bounding box center [319, 322] width 69 height 40
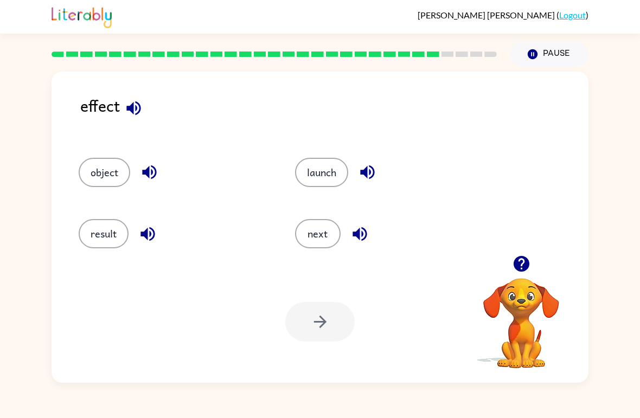
click at [99, 165] on button "object" at bounding box center [105, 172] width 52 height 29
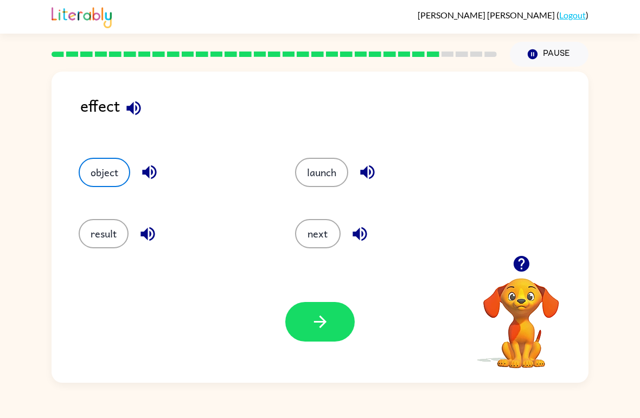
click at [107, 232] on button "result" at bounding box center [104, 233] width 50 height 29
click at [297, 324] on button "button" at bounding box center [319, 322] width 69 height 40
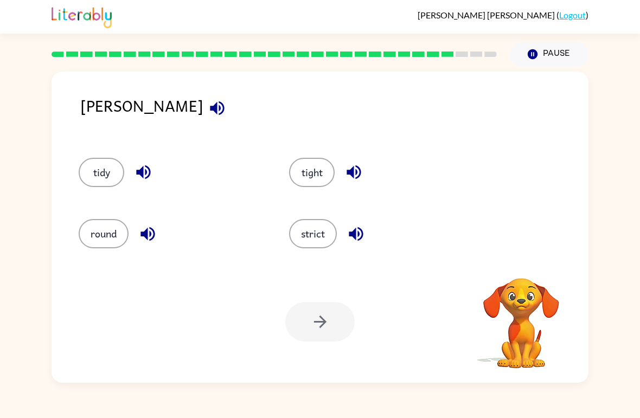
click at [297, 324] on div at bounding box center [319, 322] width 69 height 40
click at [121, 223] on button "round" at bounding box center [104, 233] width 50 height 29
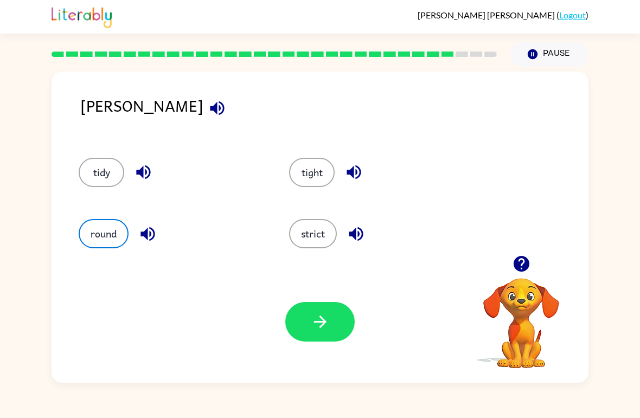
click at [328, 311] on button "button" at bounding box center [319, 322] width 69 height 40
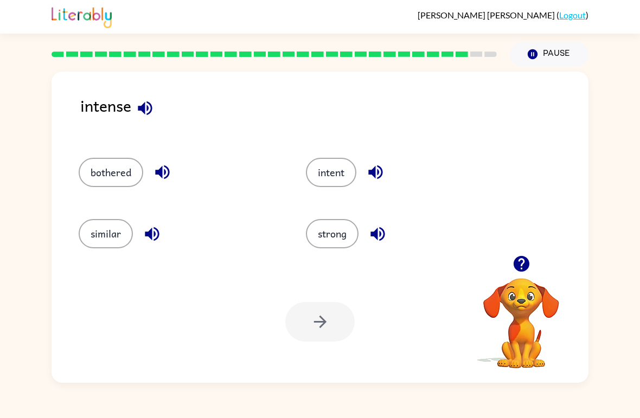
click at [335, 169] on button "intent" at bounding box center [331, 172] width 50 height 29
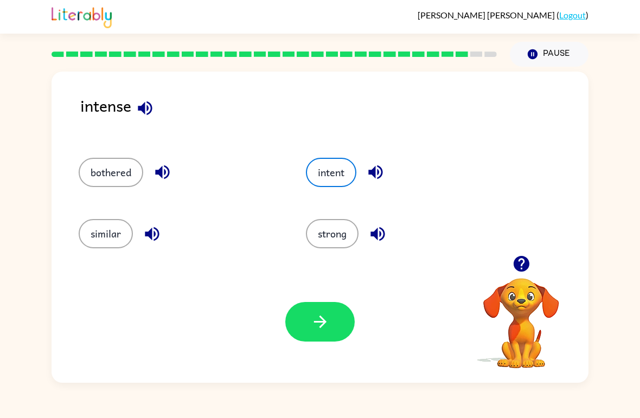
click at [317, 329] on icon "button" at bounding box center [320, 321] width 19 height 19
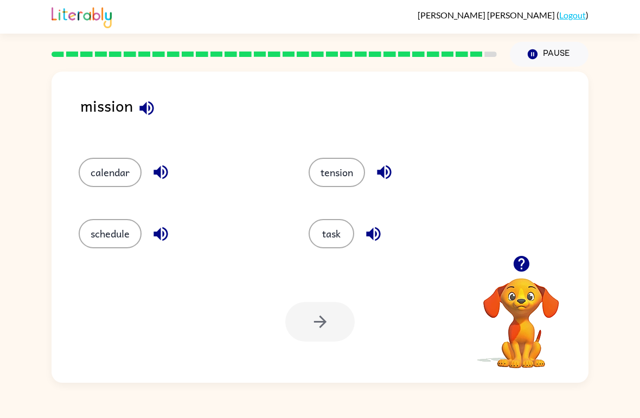
click at [374, 216] on div "task" at bounding box center [403, 228] width 230 height 61
click at [325, 230] on button "task" at bounding box center [332, 233] width 46 height 29
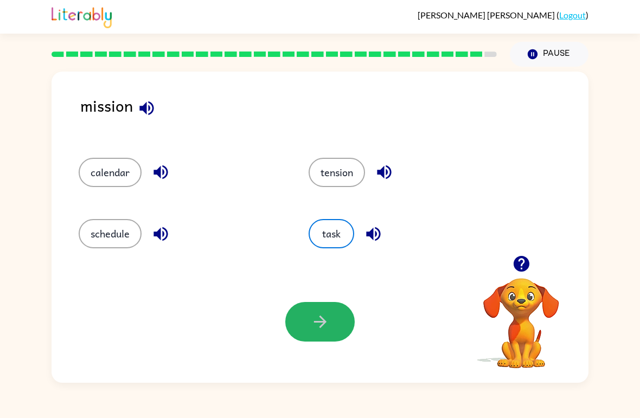
click at [305, 317] on button "button" at bounding box center [319, 322] width 69 height 40
